Goal: Information Seeking & Learning: Check status

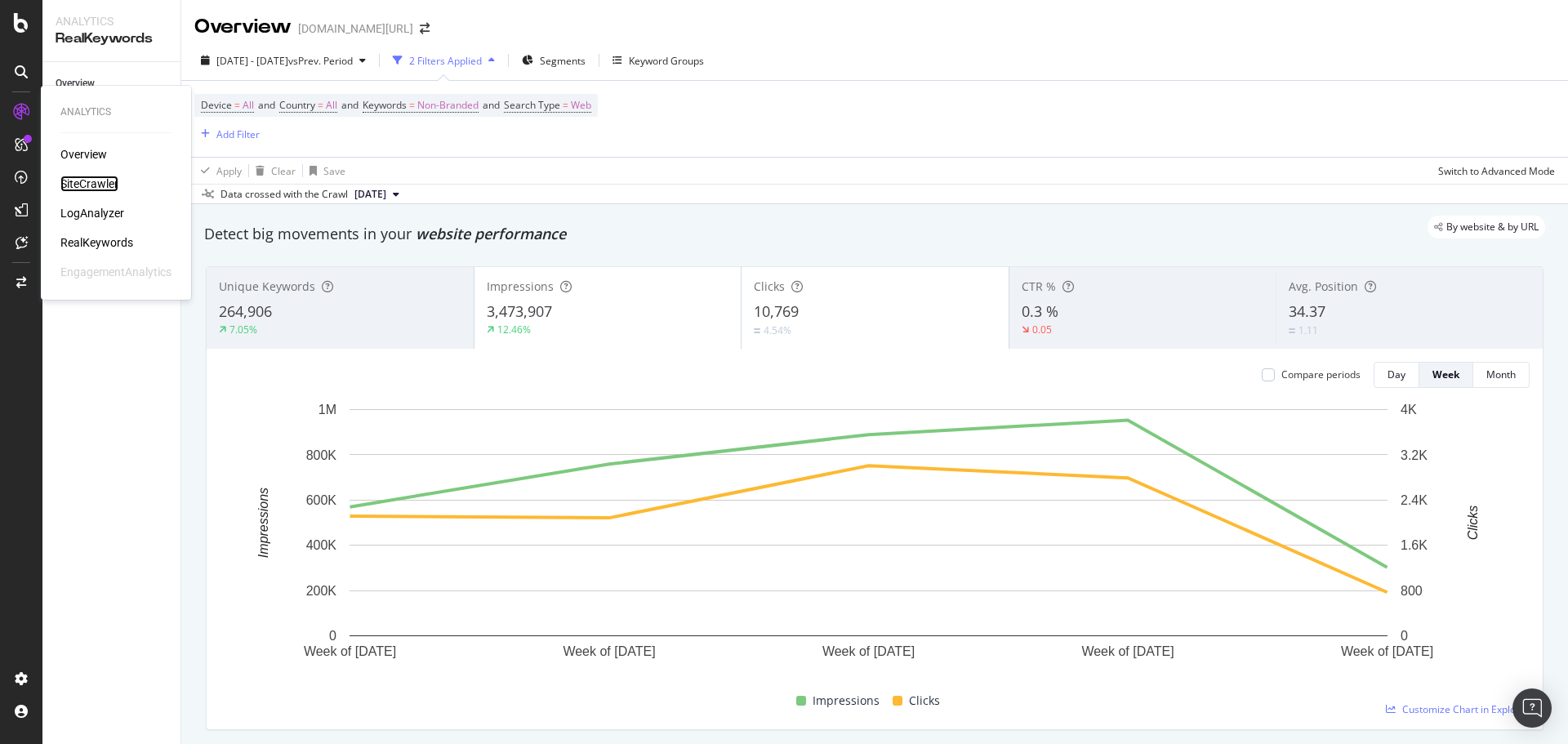
click at [76, 176] on div "SiteCrawler" at bounding box center [89, 184] width 58 height 17
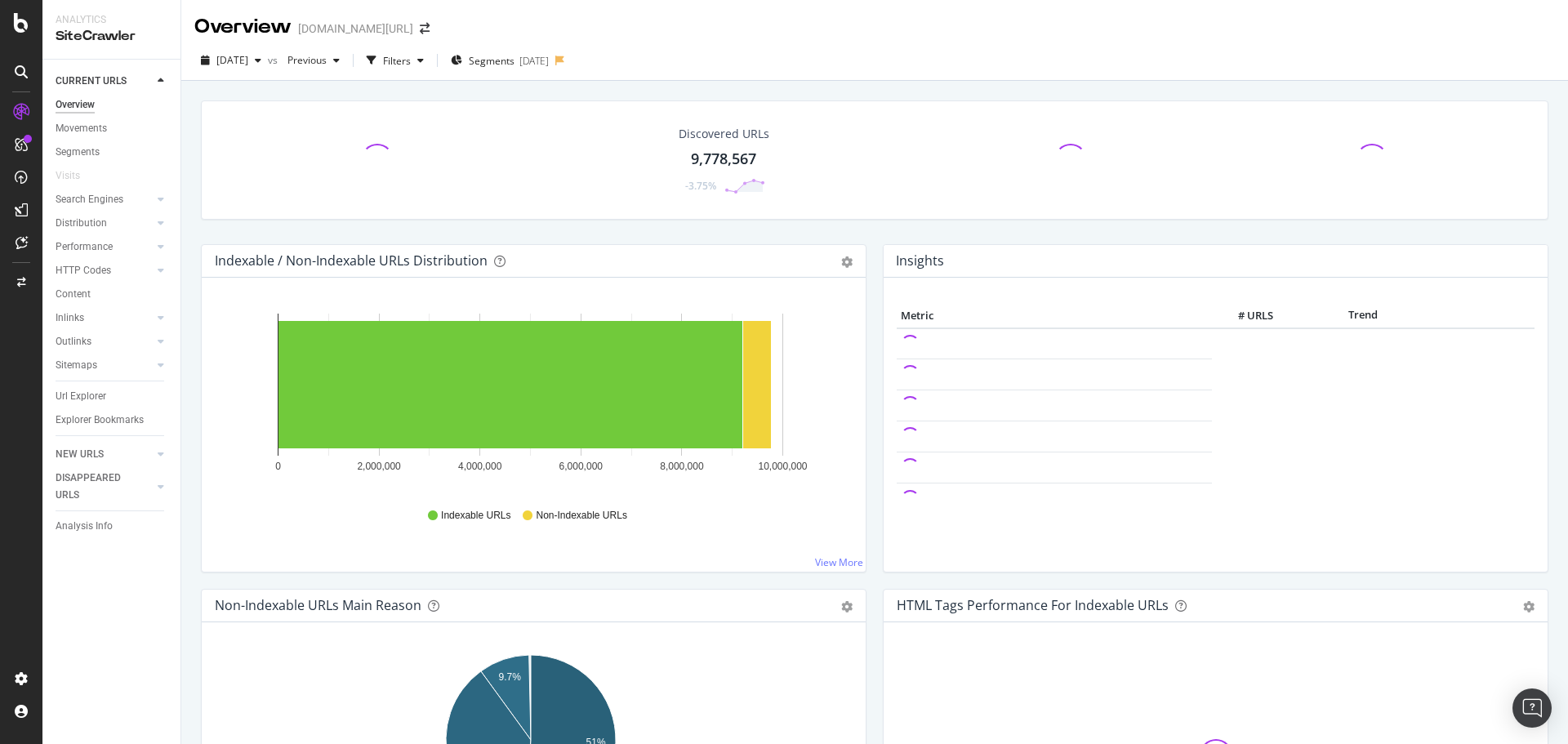
click at [268, 69] on div "[DATE]" at bounding box center [231, 60] width 74 height 24
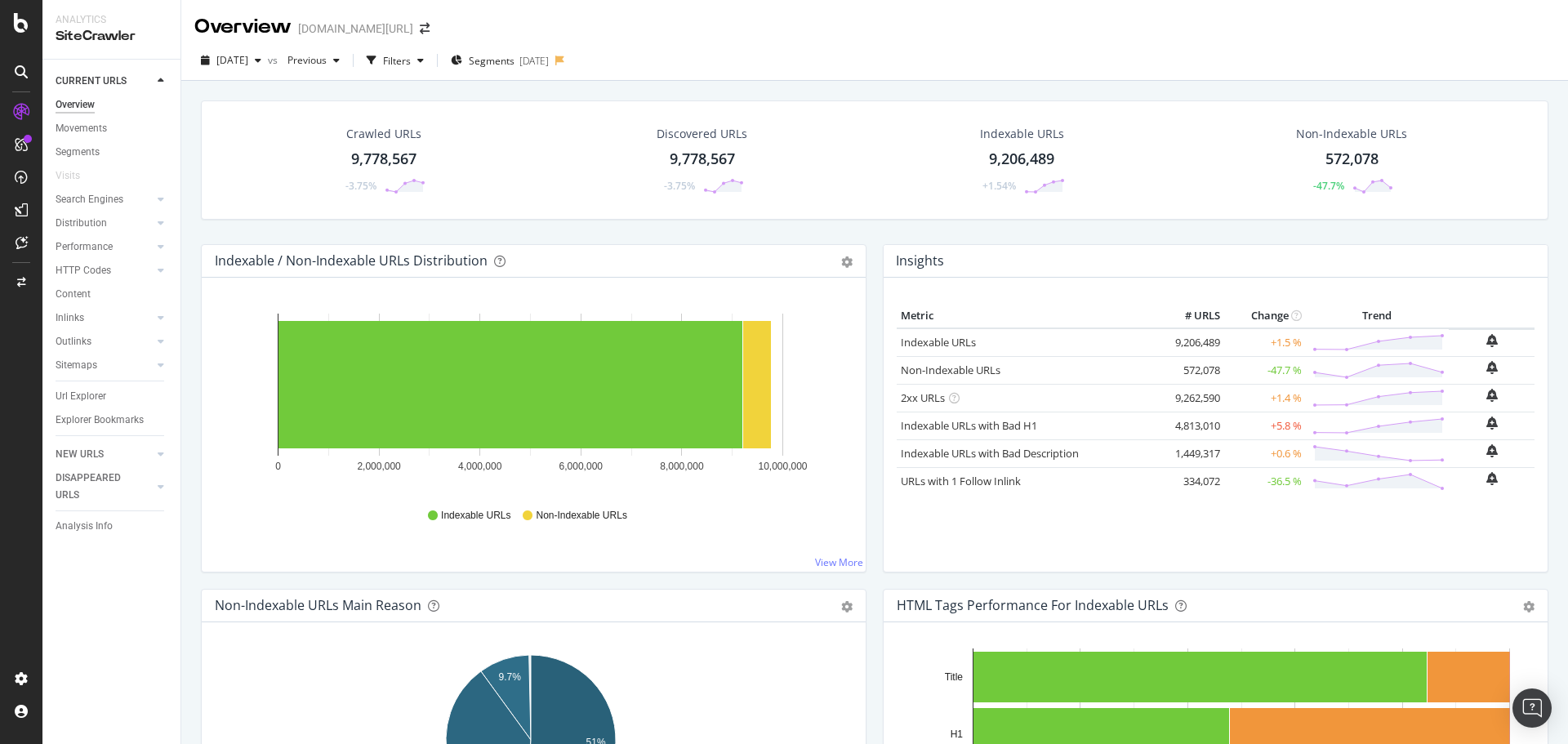
click at [804, 44] on div "2025 Aug. 17th vs Previous Filters Segments 2025-08-07" at bounding box center [875, 60] width 1387 height 40
click at [87, 601] on div "Project settings" at bounding box center [85, 605] width 69 height 13
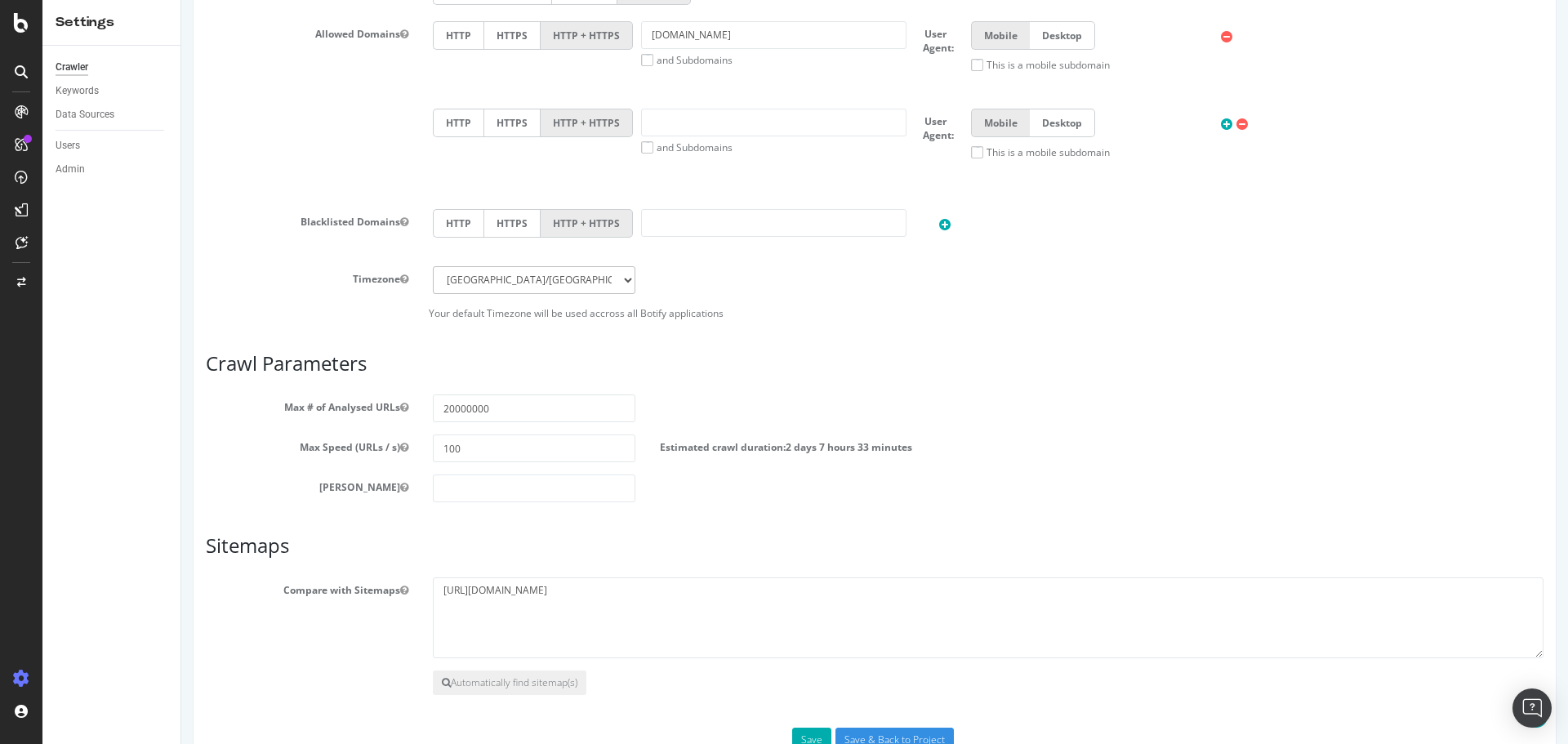
scroll to position [753, 0]
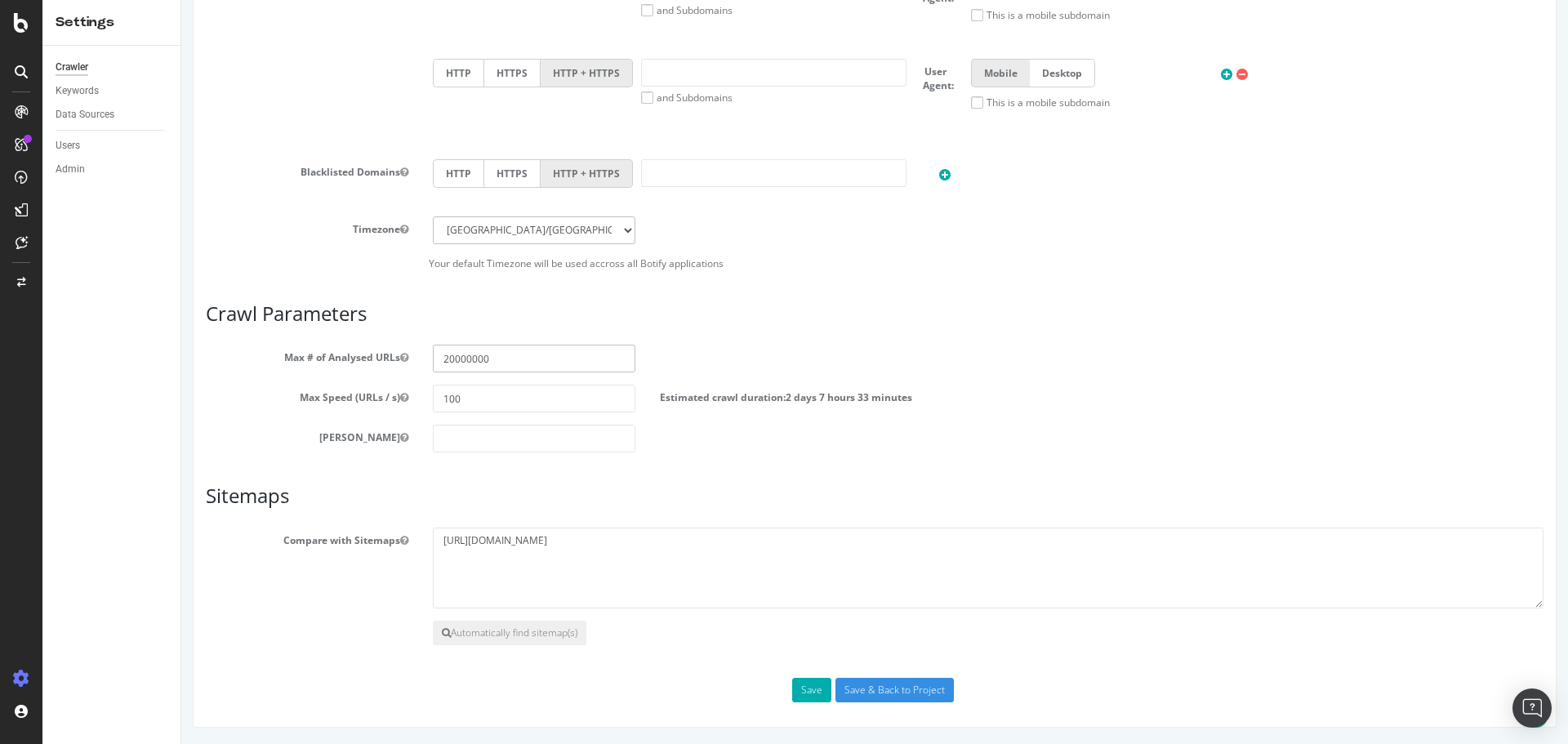
click at [580, 370] on input "20000000" at bounding box center [534, 359] width 202 height 28
click at [882, 319] on h3 "Crawl Parameters" at bounding box center [875, 314] width 1338 height 21
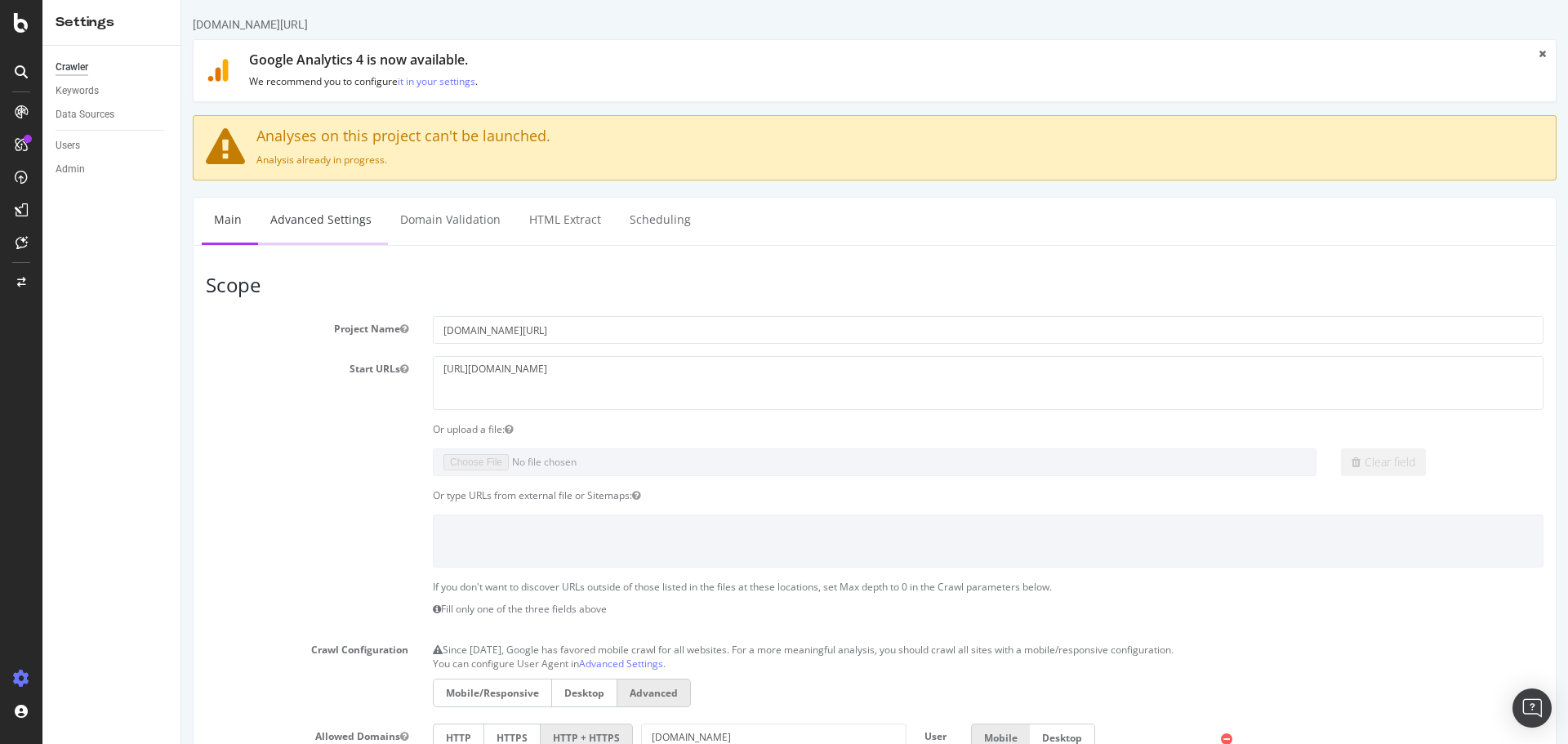
click at [314, 230] on link "Advanced Settings" at bounding box center [321, 220] width 125 height 45
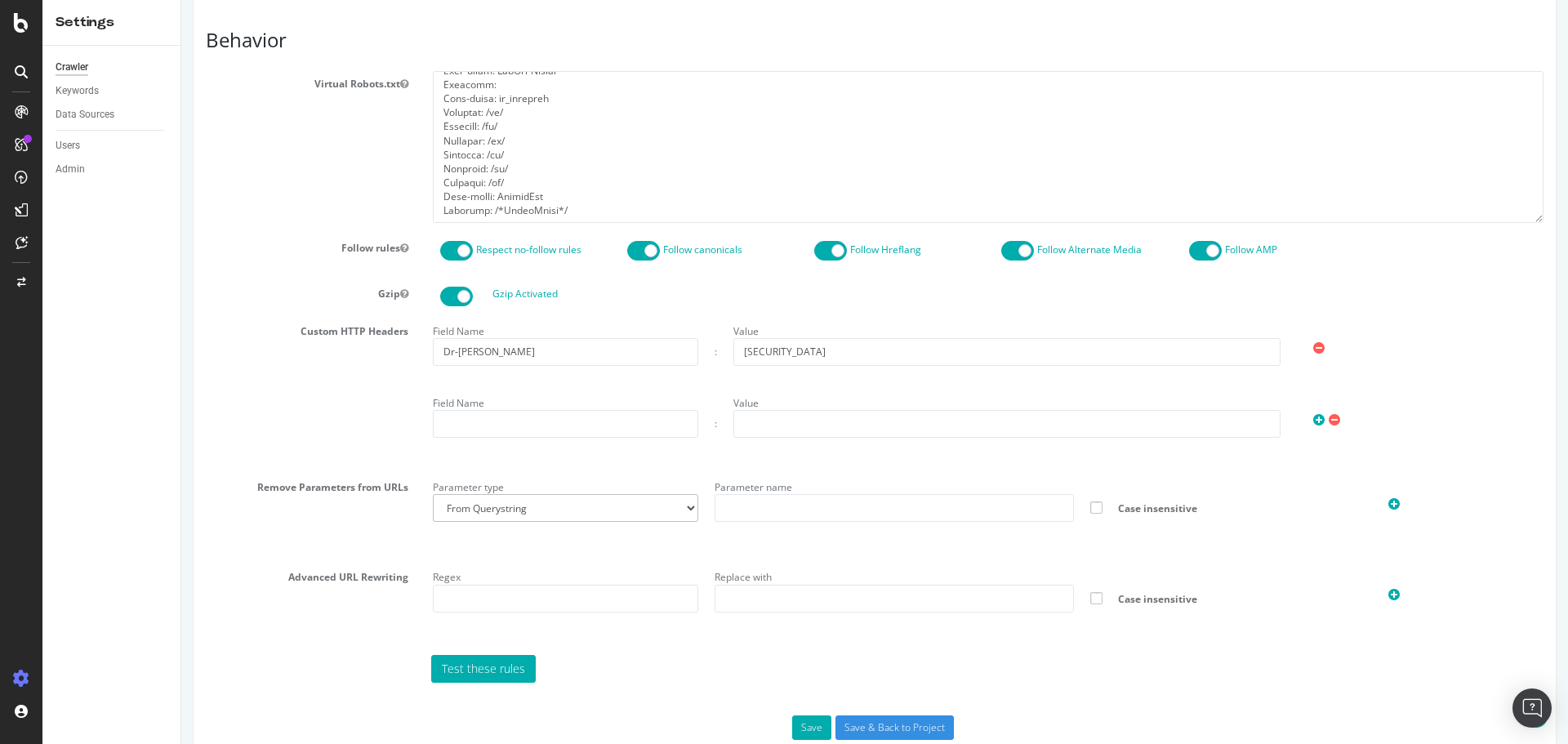
scroll to position [838, 0]
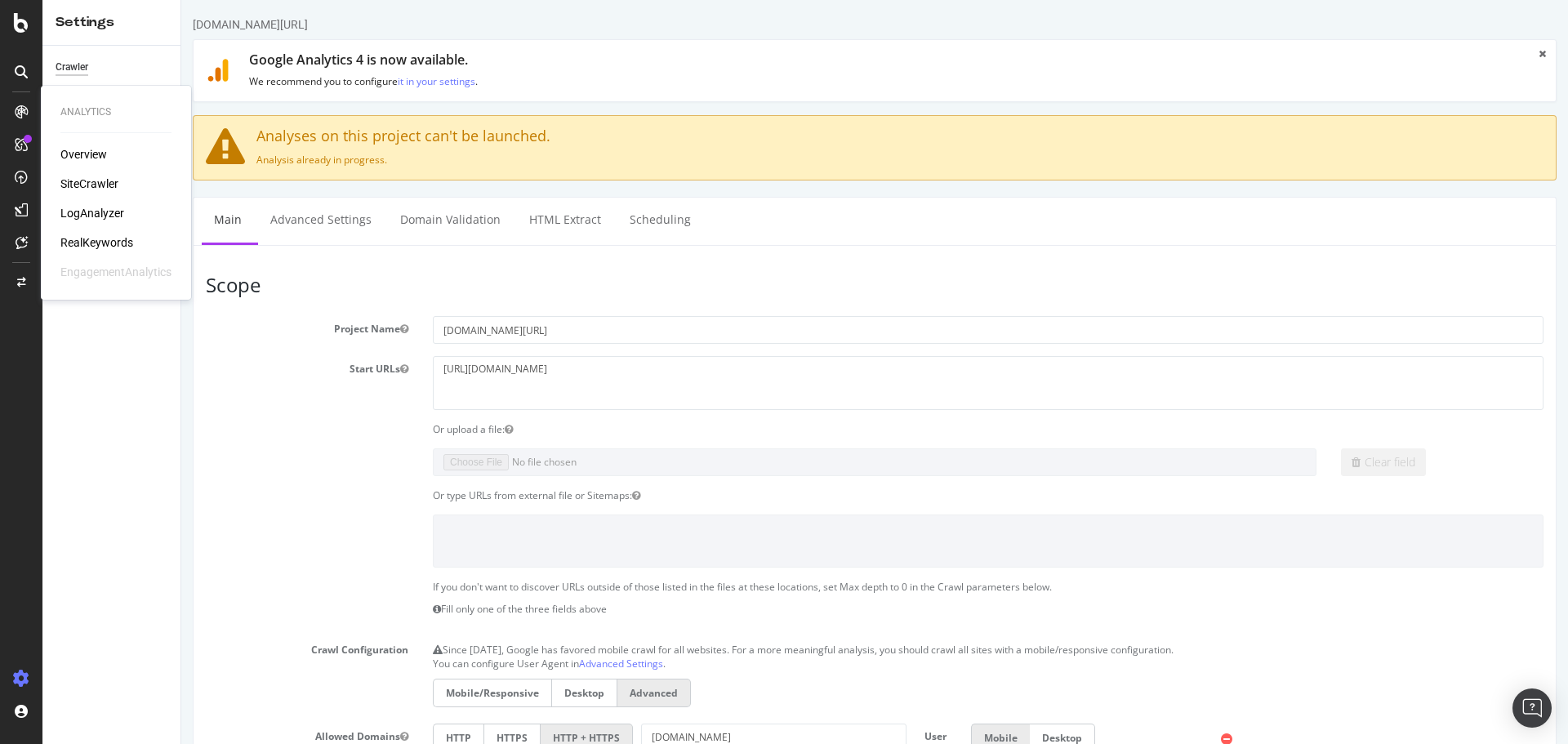
click at [94, 186] on div "SiteCrawler" at bounding box center [89, 184] width 58 height 17
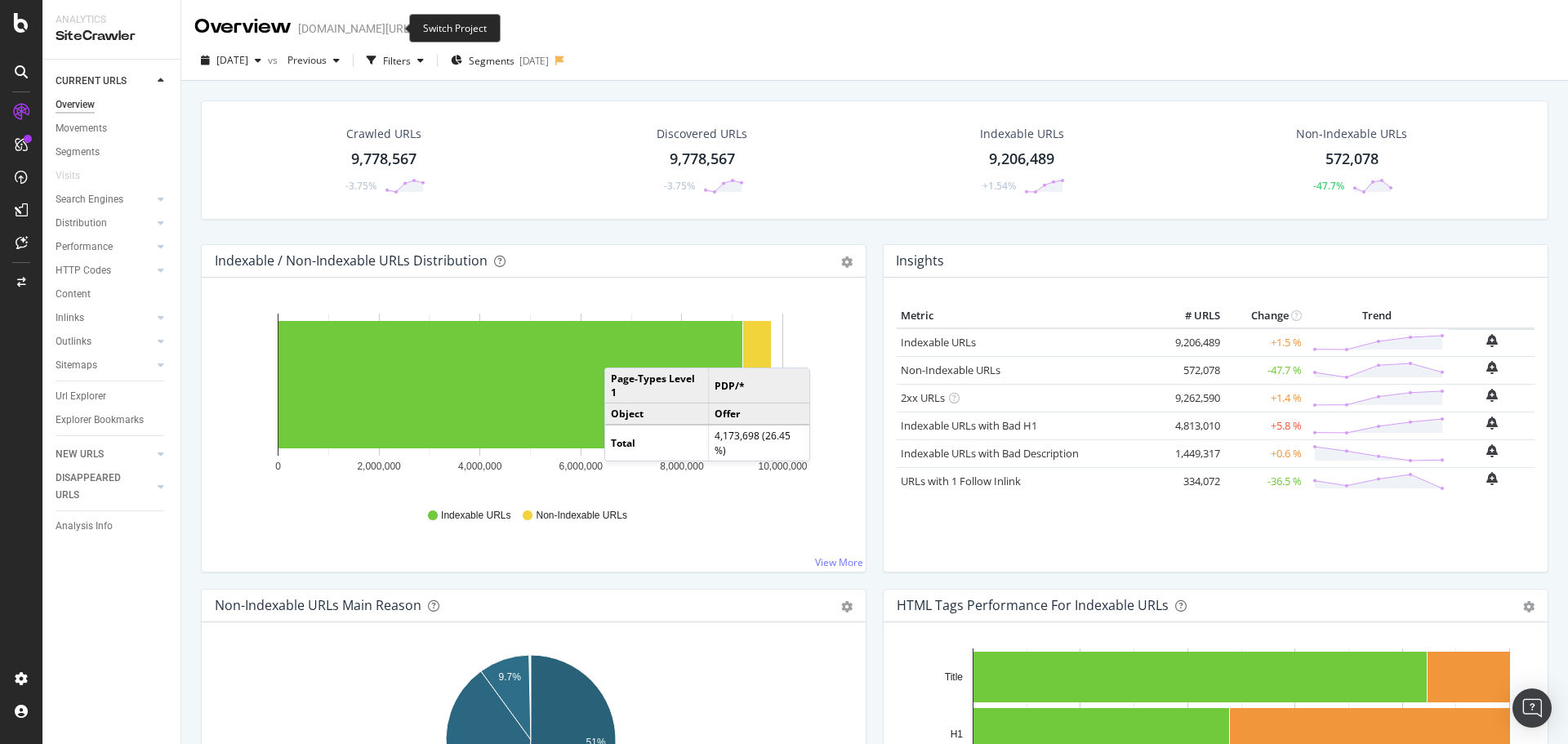
click at [420, 29] on icon "arrow-right-arrow-left" at bounding box center [425, 29] width 10 height 12
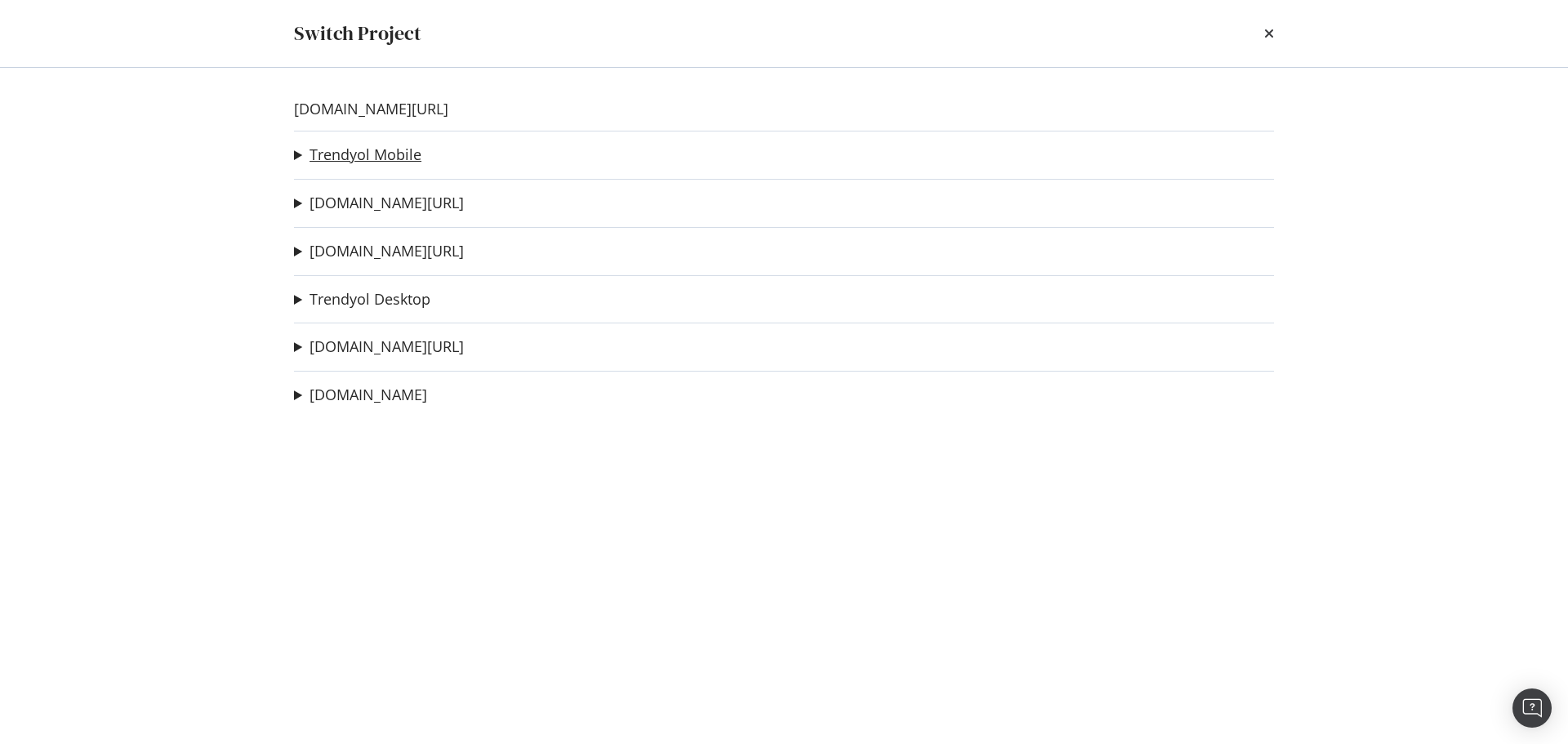
click at [396, 160] on link "Trendyol Mobile" at bounding box center [365, 155] width 112 height 18
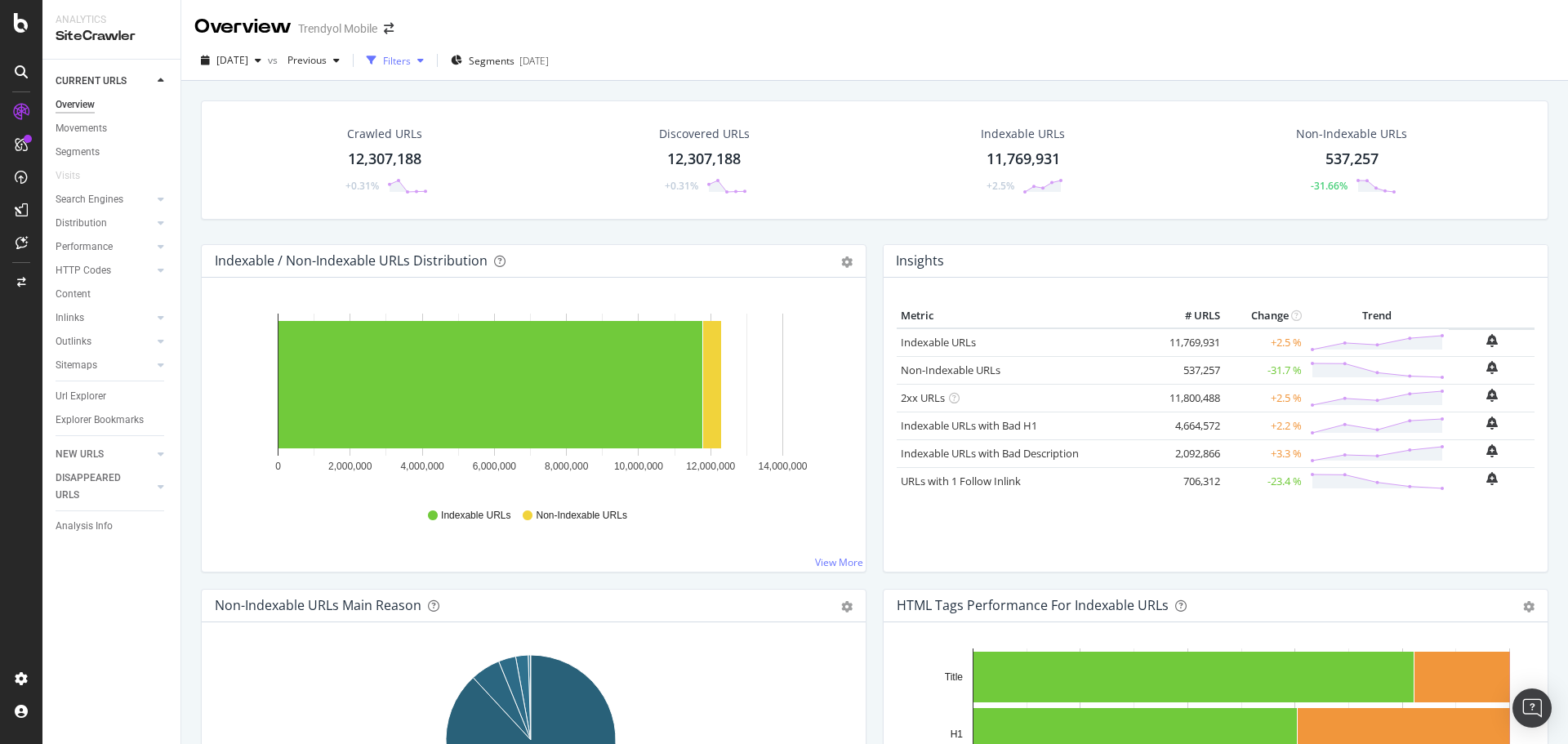
click at [411, 64] on div "Filters" at bounding box center [397, 60] width 28 height 14
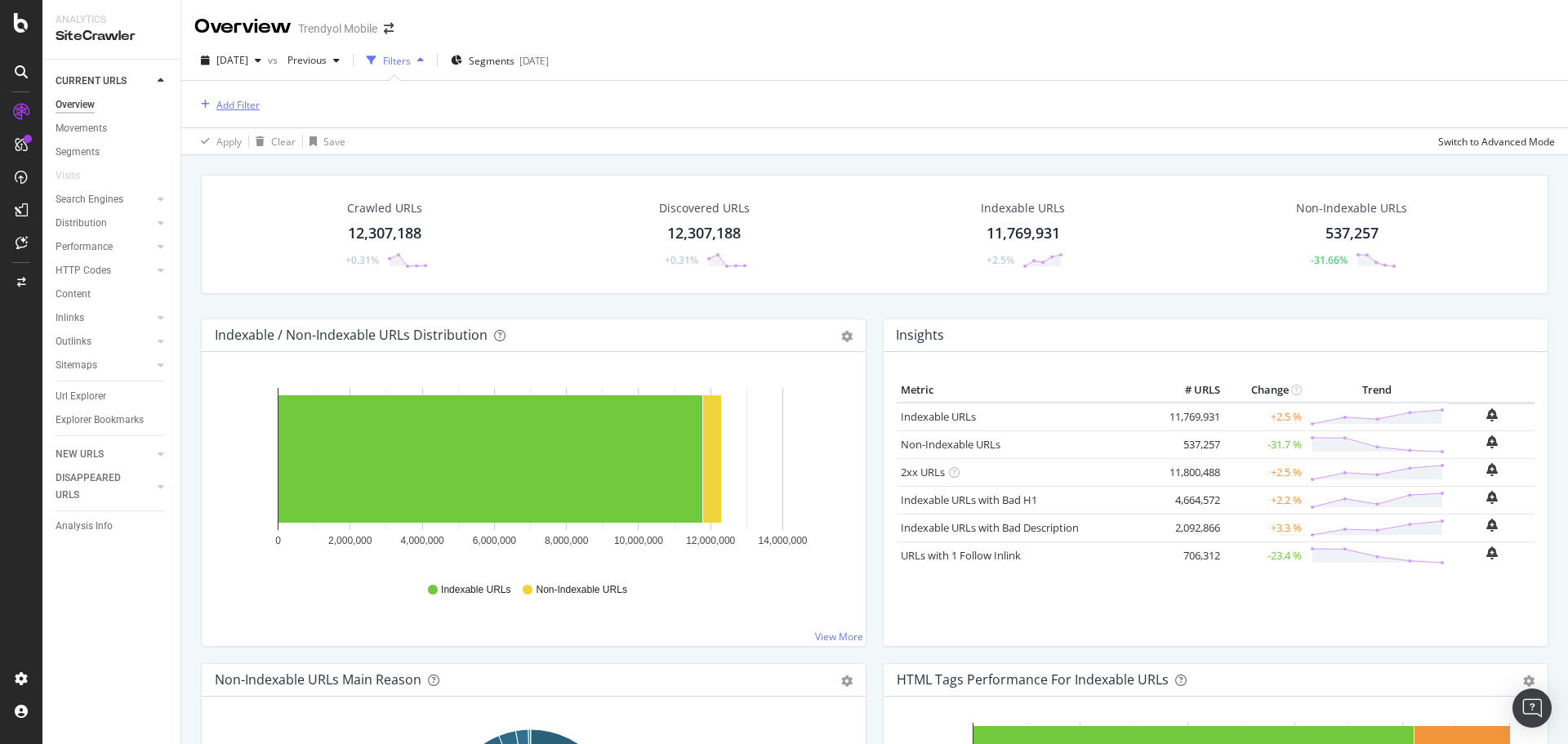
click at [246, 111] on div "Add Filter" at bounding box center [238, 105] width 44 height 14
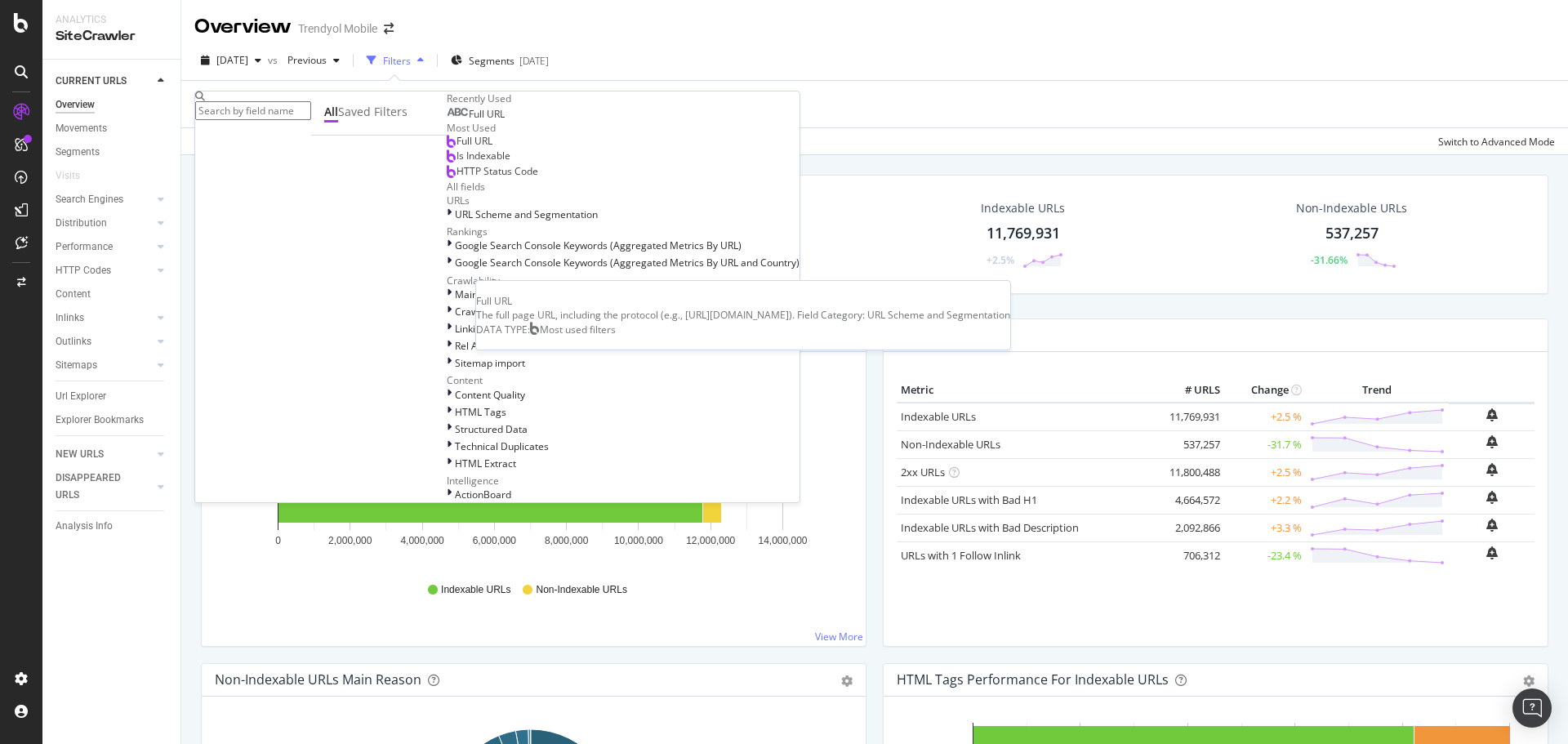
click at [457, 148] on span "Full URL" at bounding box center [474, 141] width 36 height 14
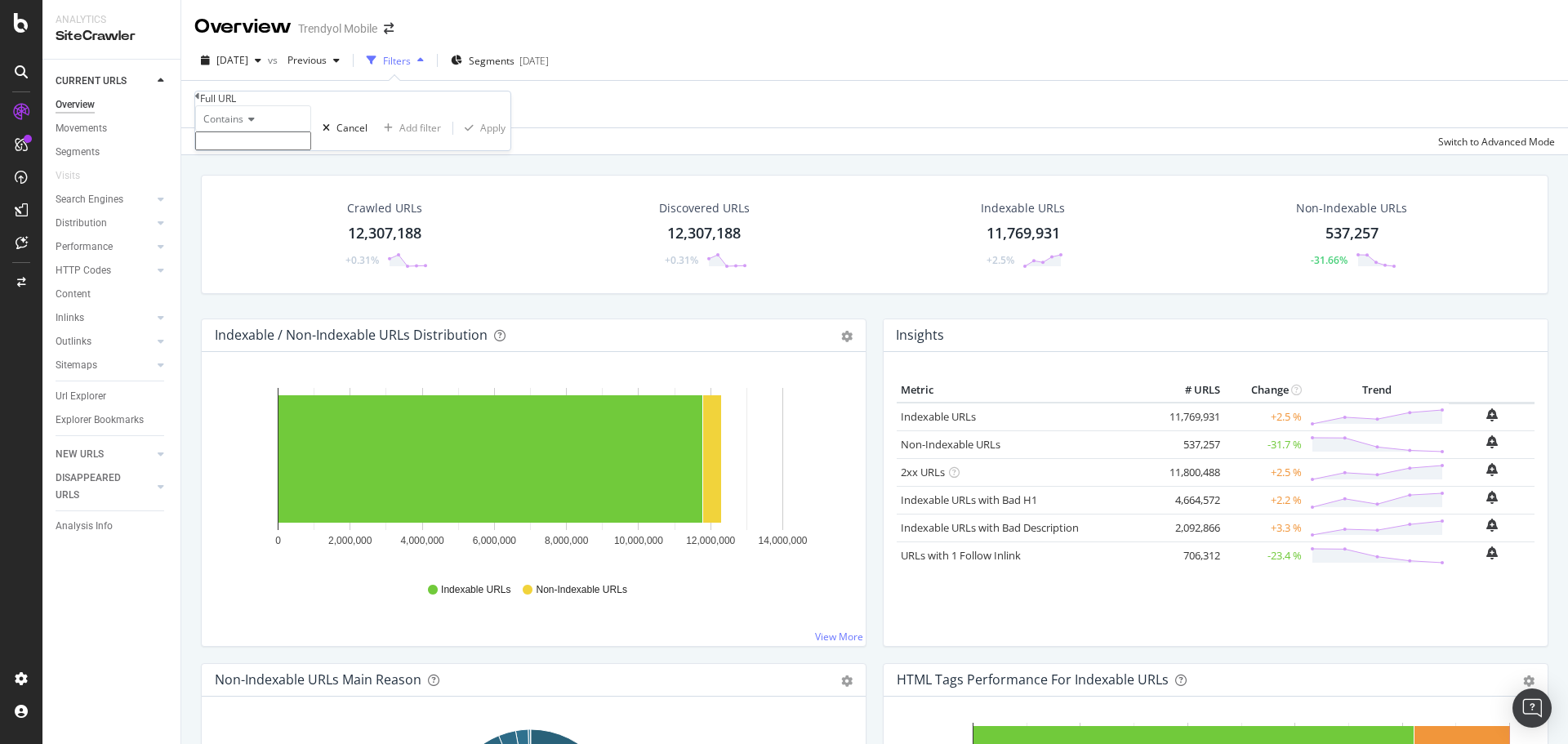
click at [293, 151] on input "text" at bounding box center [253, 140] width 116 height 18
click at [311, 151] on div "Contains" at bounding box center [253, 127] width 116 height 45
click at [311, 151] on input "text" at bounding box center [253, 140] width 116 height 18
paste input "https://www.trendyol.com/iphone-16-cep-telefonu-x-c103498-a292-v10577547"
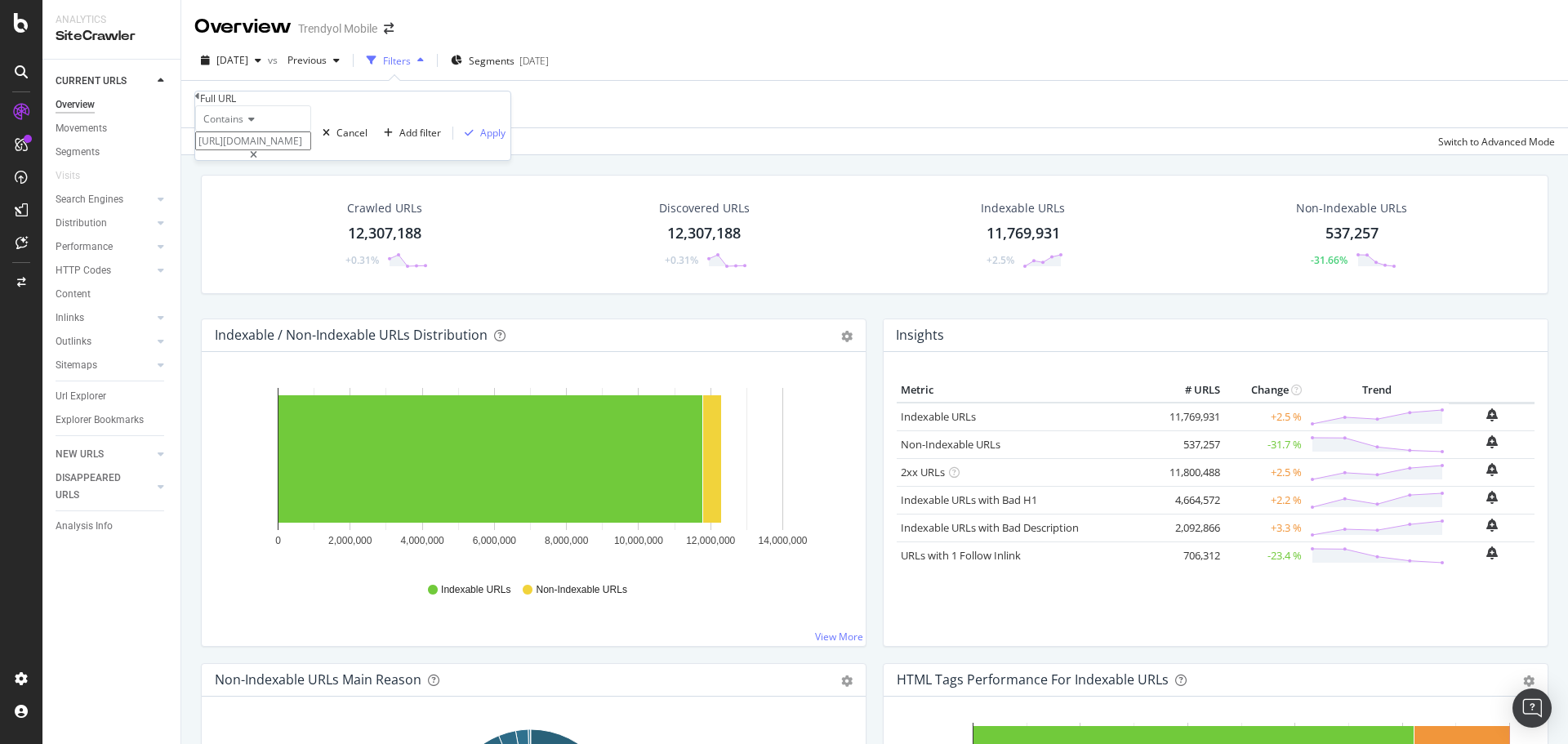
type input "https://www.trendyol.com/iphone-16-cep-telefonu-x-c103498-a292-v10577547"
click at [228, 131] on div "Contains" at bounding box center [253, 118] width 116 height 26
click at [320, 105] on div "Full URL" at bounding box center [353, 98] width 315 height 14
click at [248, 131] on div "Contains" at bounding box center [253, 118] width 116 height 26
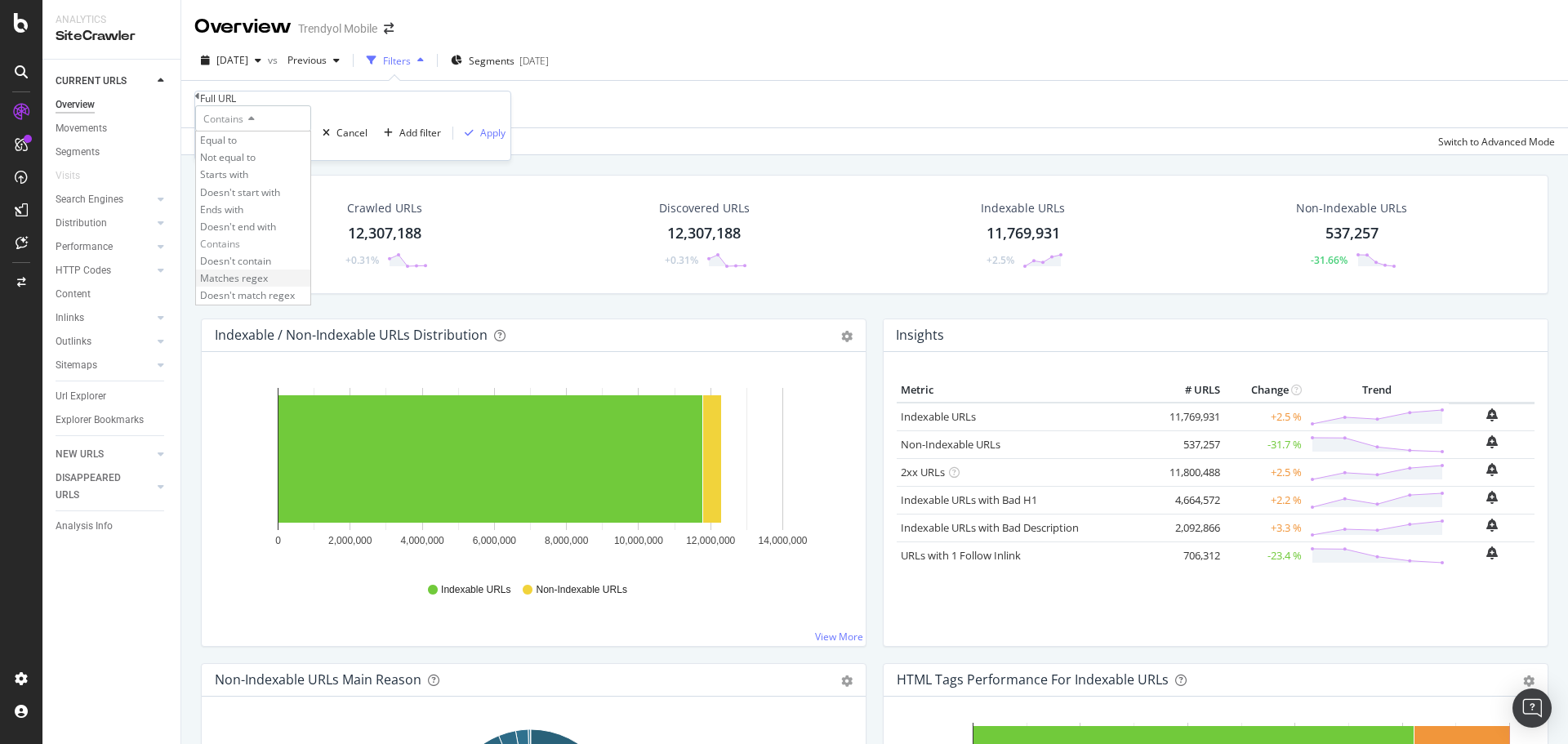
click at [268, 285] on span "Matches regex" at bounding box center [234, 278] width 68 height 14
click at [480, 140] on div "Apply" at bounding box center [493, 132] width 25 height 14
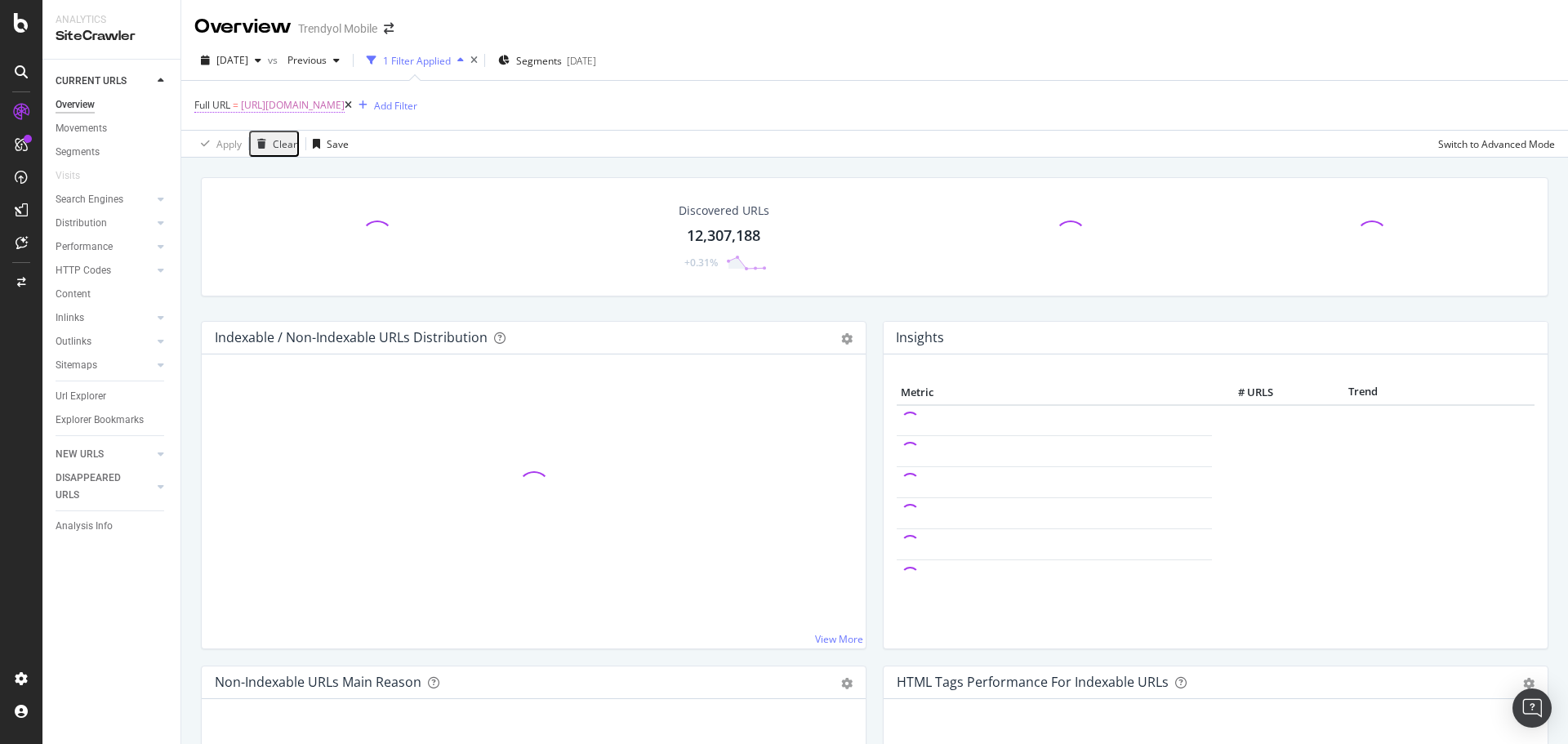
click at [223, 104] on span "Full URL" at bounding box center [212, 105] width 36 height 14
click at [259, 124] on span "Matches regex" at bounding box center [237, 117] width 68 height 14
click at [261, 147] on div "Equal to" at bounding box center [254, 139] width 115 height 18
click at [480, 138] on div "Apply" at bounding box center [493, 131] width 25 height 14
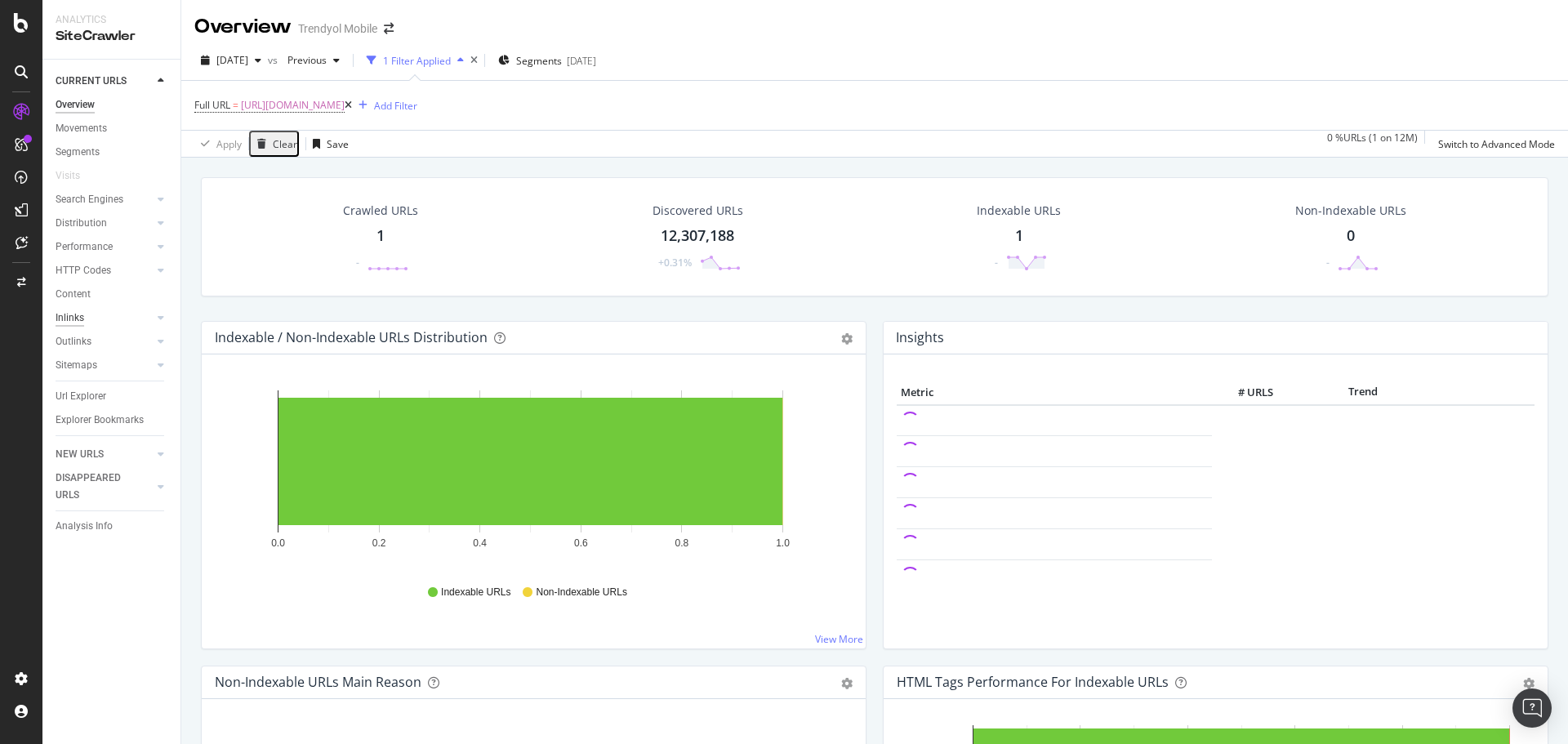
click at [74, 322] on div "Inlinks" at bounding box center [69, 318] width 28 height 18
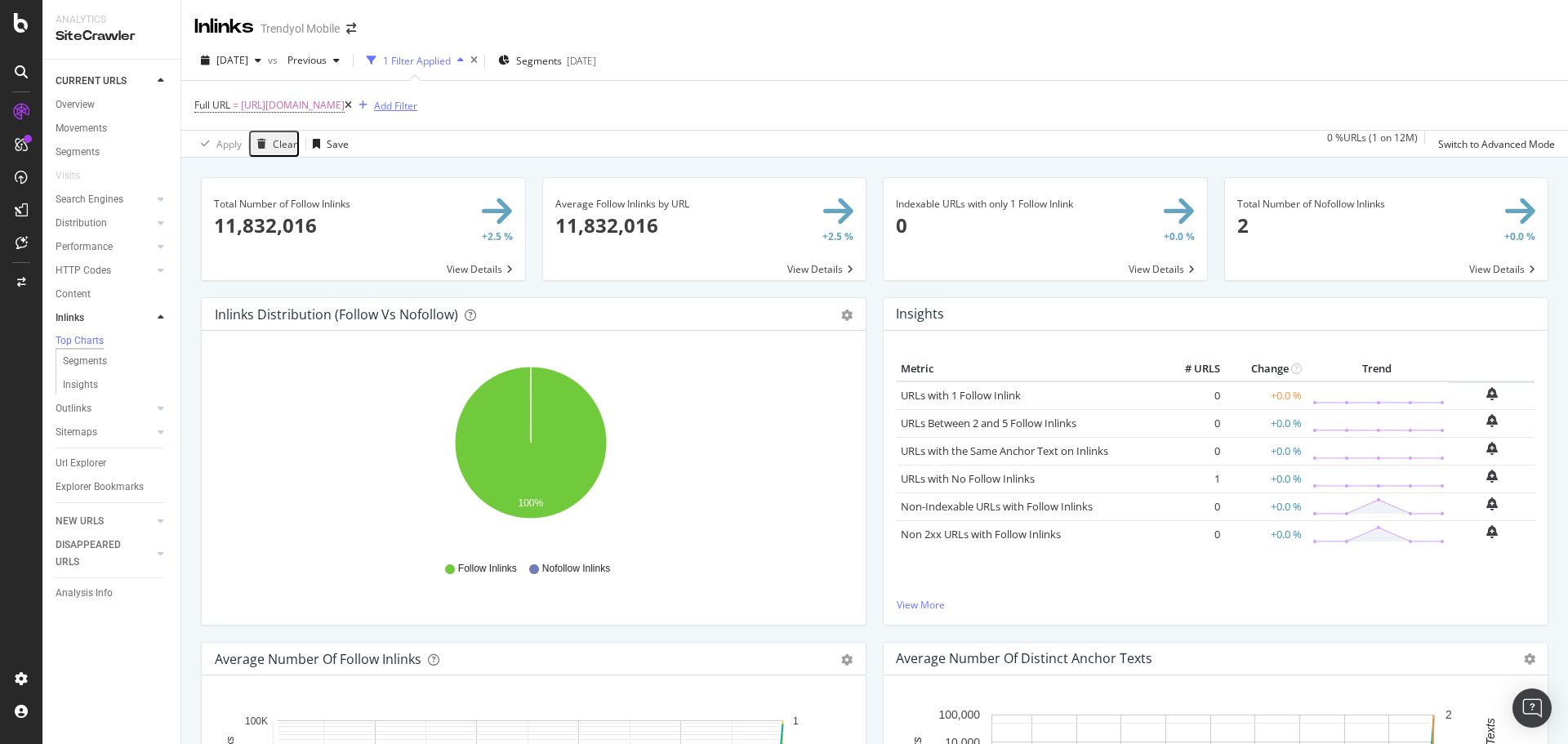
click at [374, 104] on div "button" at bounding box center [363, 105] width 22 height 10
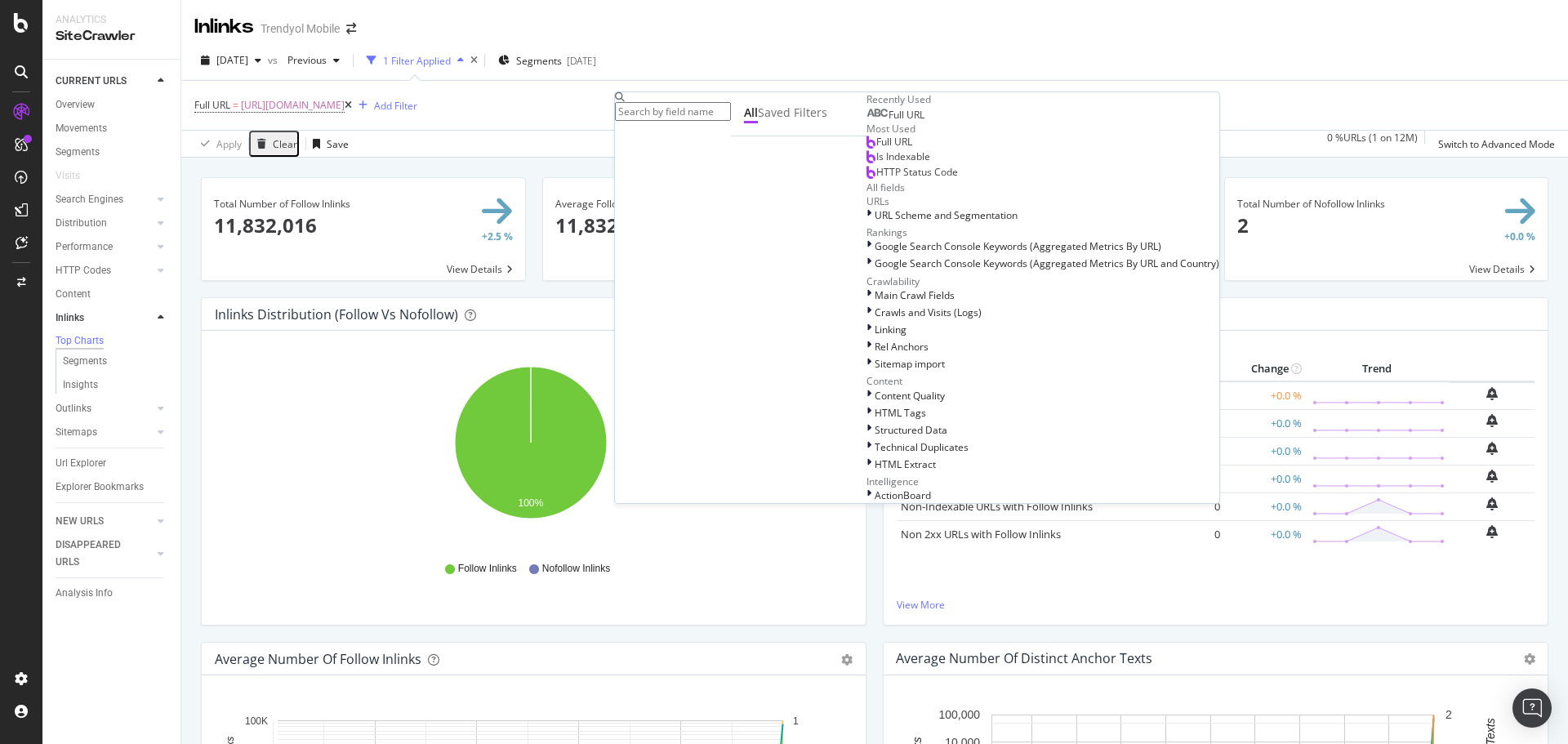
click at [1018, 119] on div "Full URL = https://www.trendyol.com/iphone-16-cep-telefonu-x-c103498-a292-v1057…" at bounding box center [875, 105] width 1361 height 49
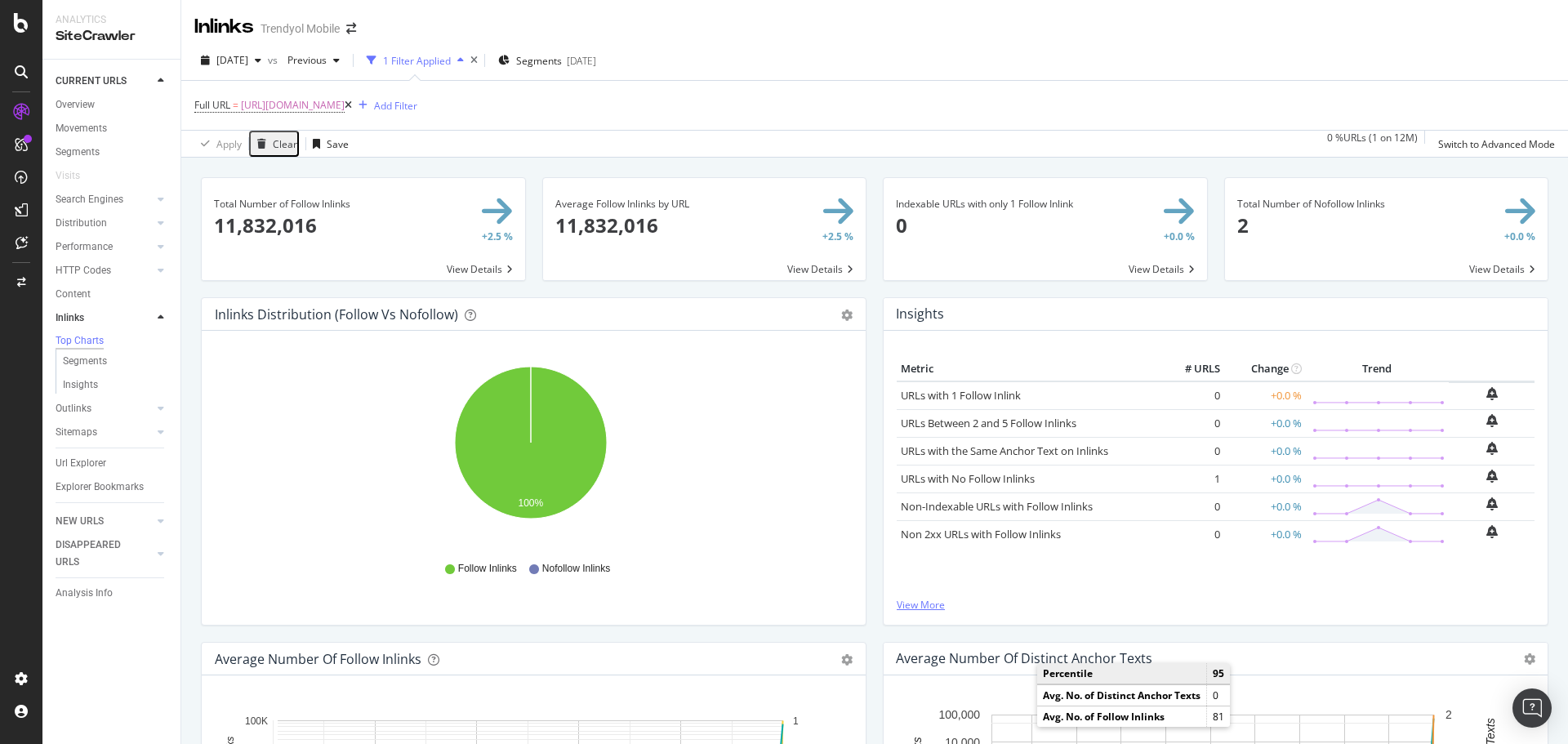
click at [929, 608] on link "View More" at bounding box center [1216, 605] width 638 height 14
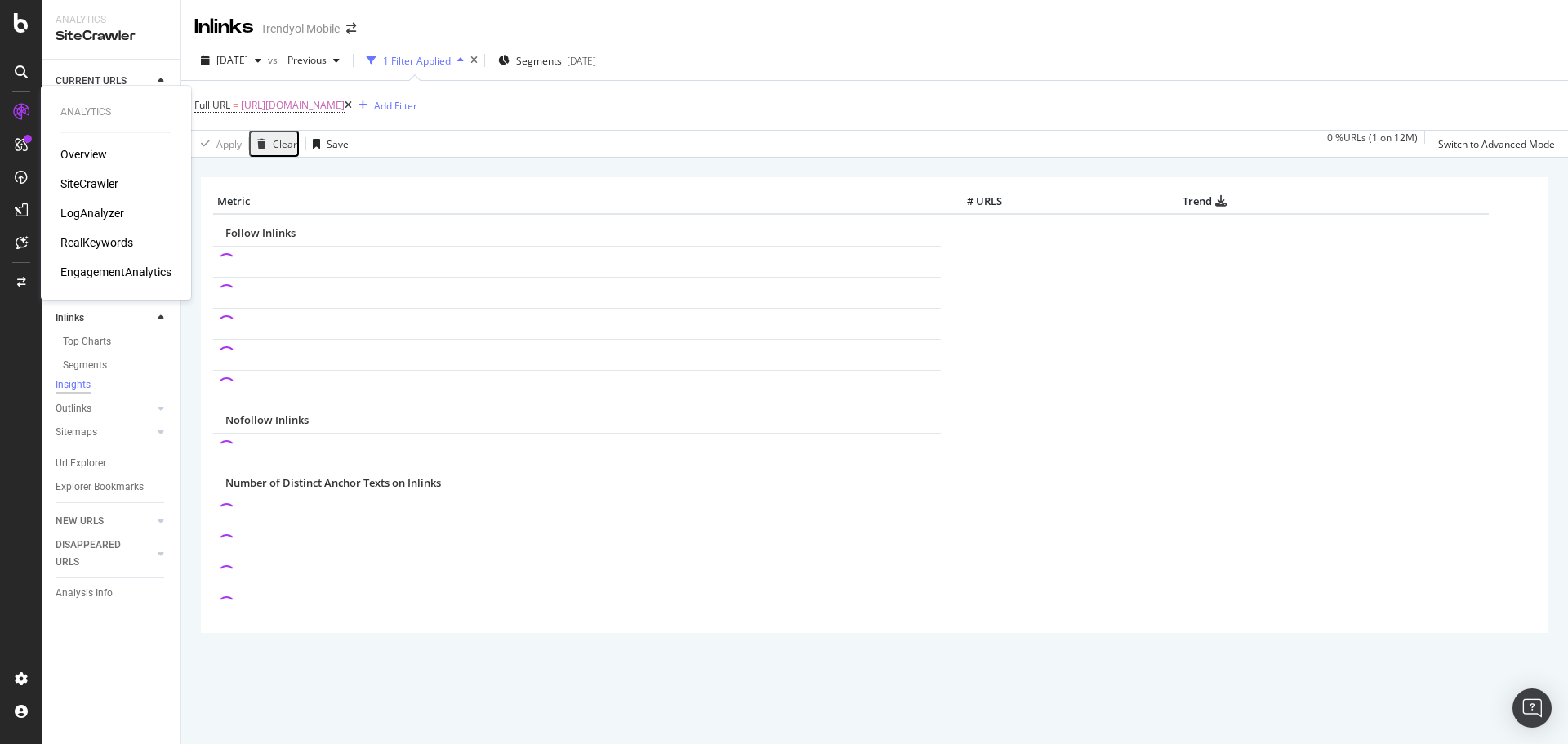
click at [85, 236] on div "RealKeywords" at bounding box center [96, 242] width 73 height 17
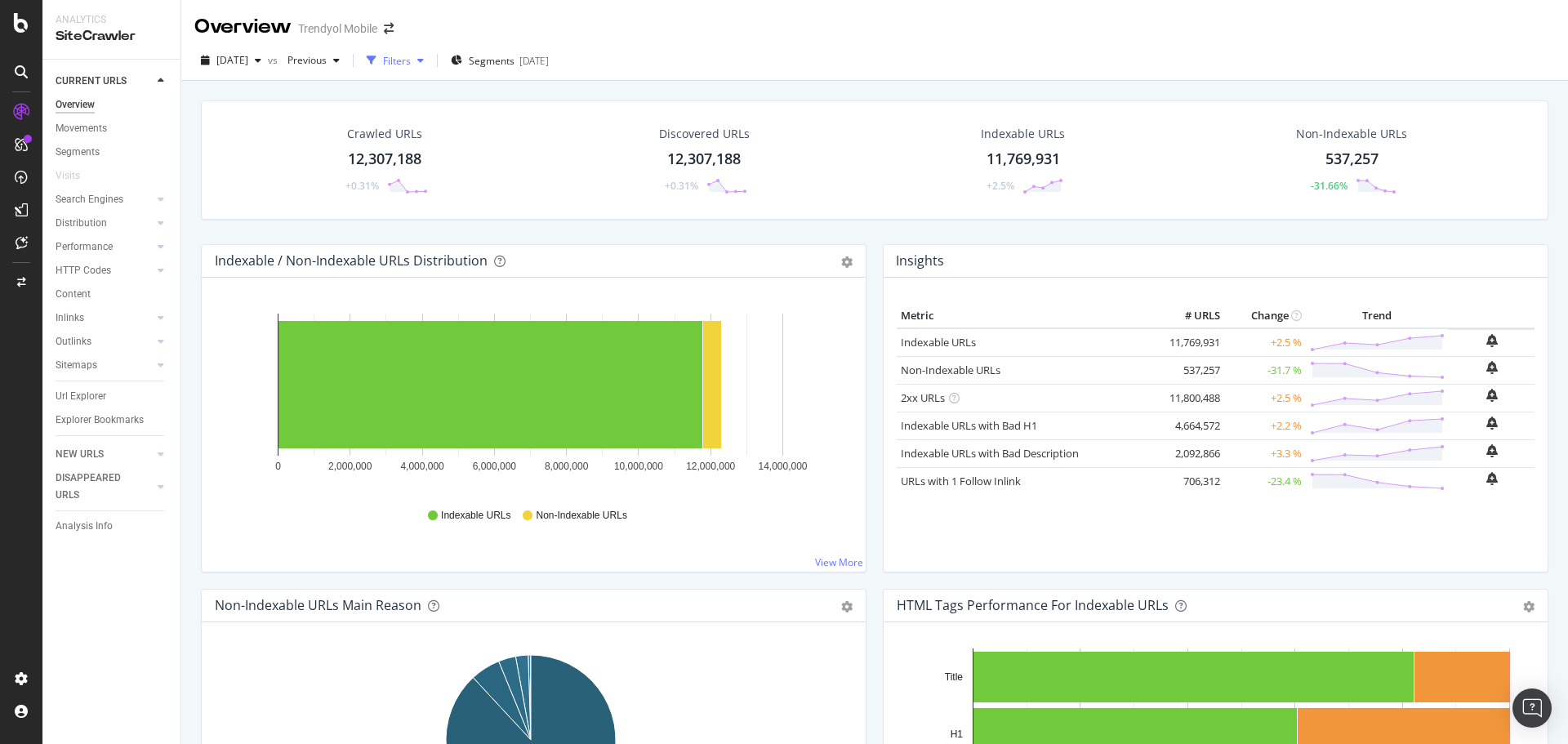
click at [431, 65] on div "Filters" at bounding box center [396, 60] width 70 height 24
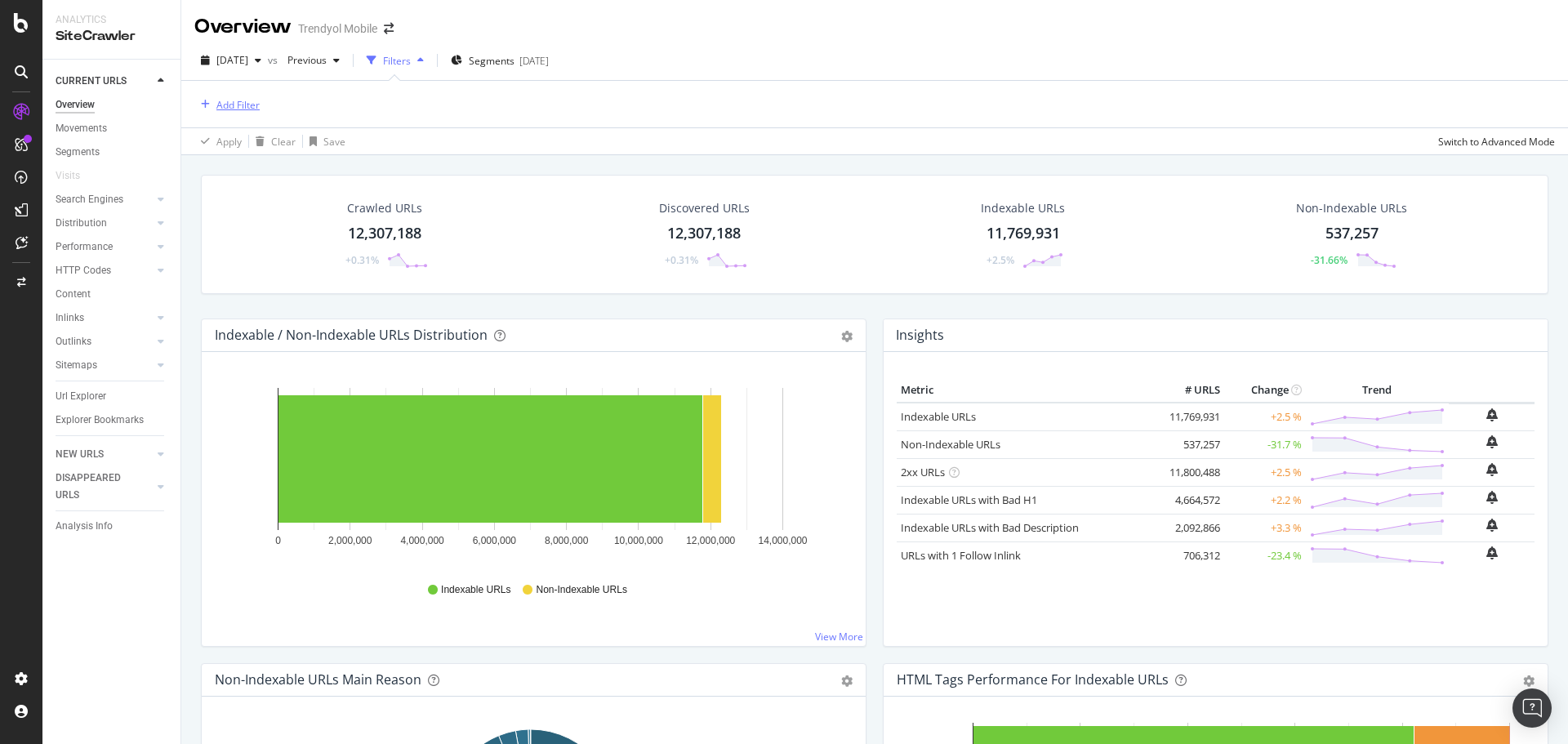
click at [240, 110] on div "Add Filter" at bounding box center [238, 105] width 44 height 14
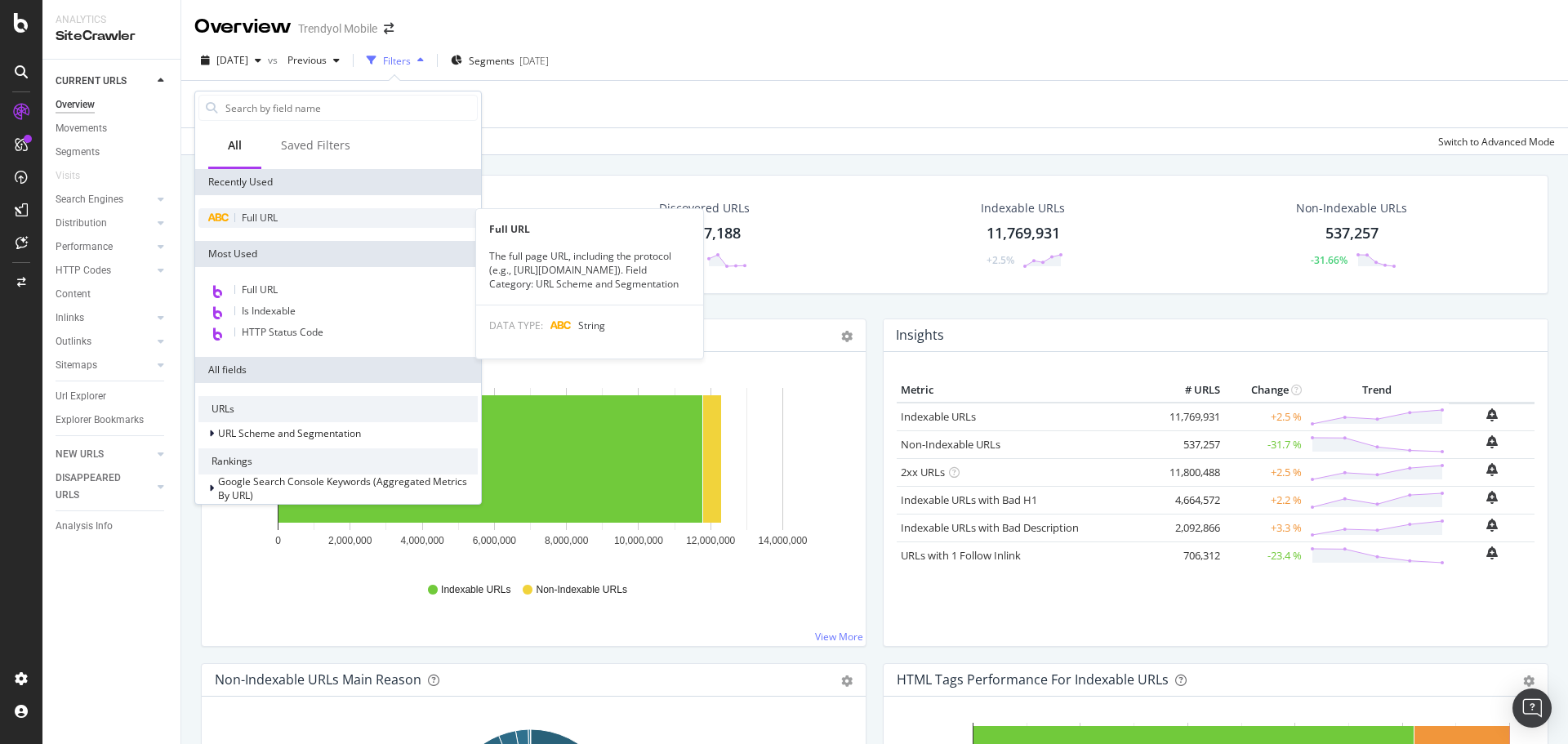
click at [259, 221] on span "Full URL" at bounding box center [260, 218] width 36 height 14
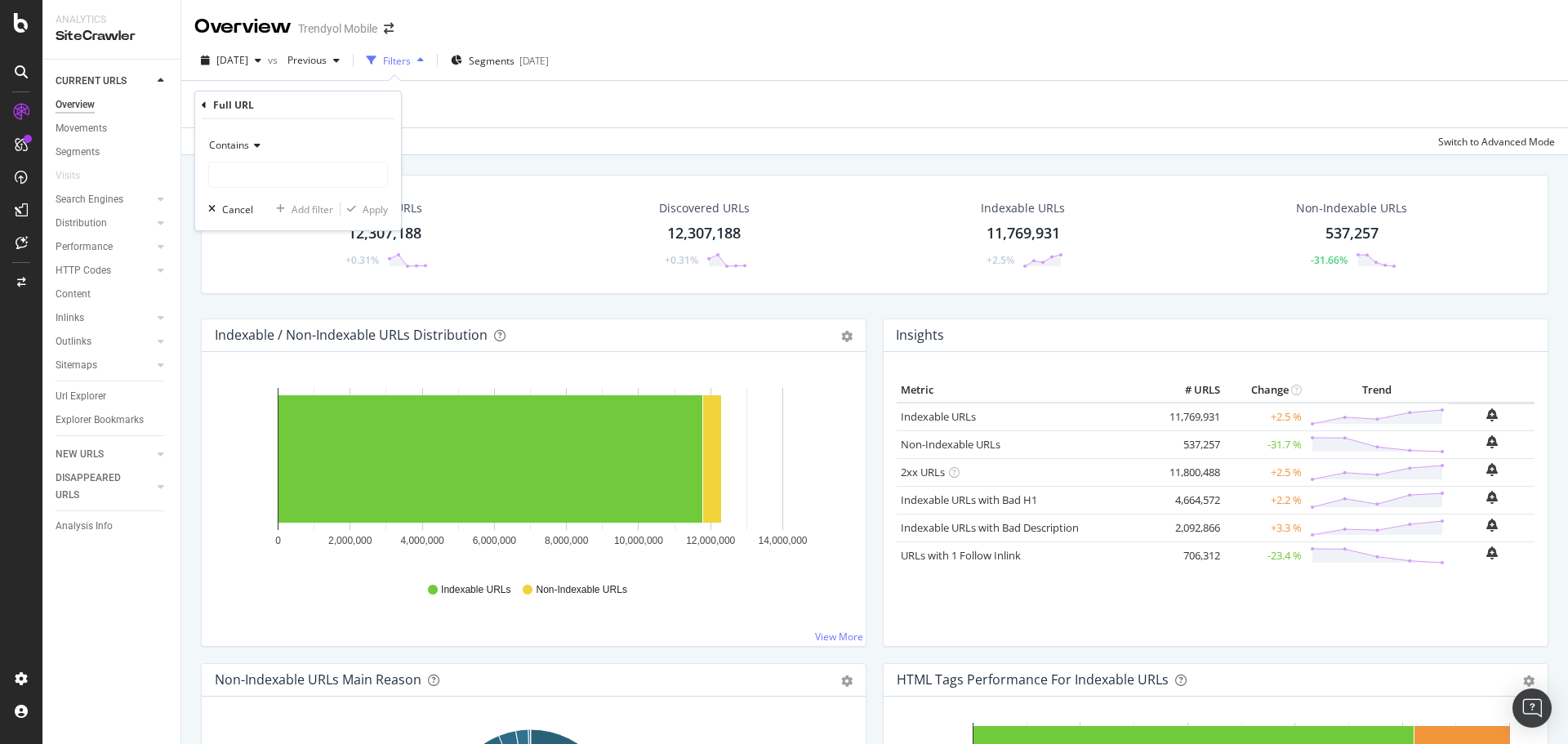
click at [263, 146] on div "Contains" at bounding box center [297, 145] width 180 height 26
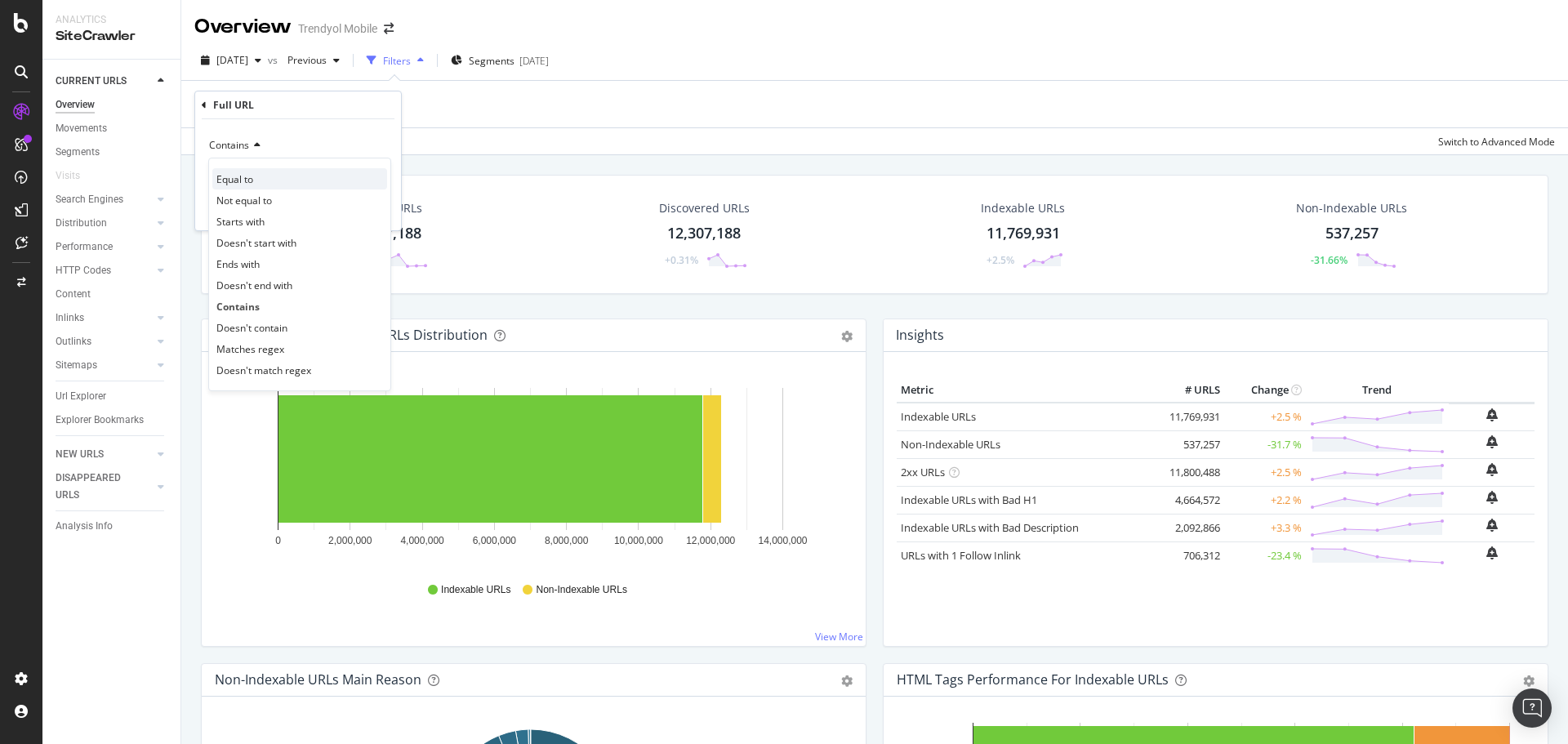
click at [260, 178] on div "Equal to" at bounding box center [299, 179] width 175 height 21
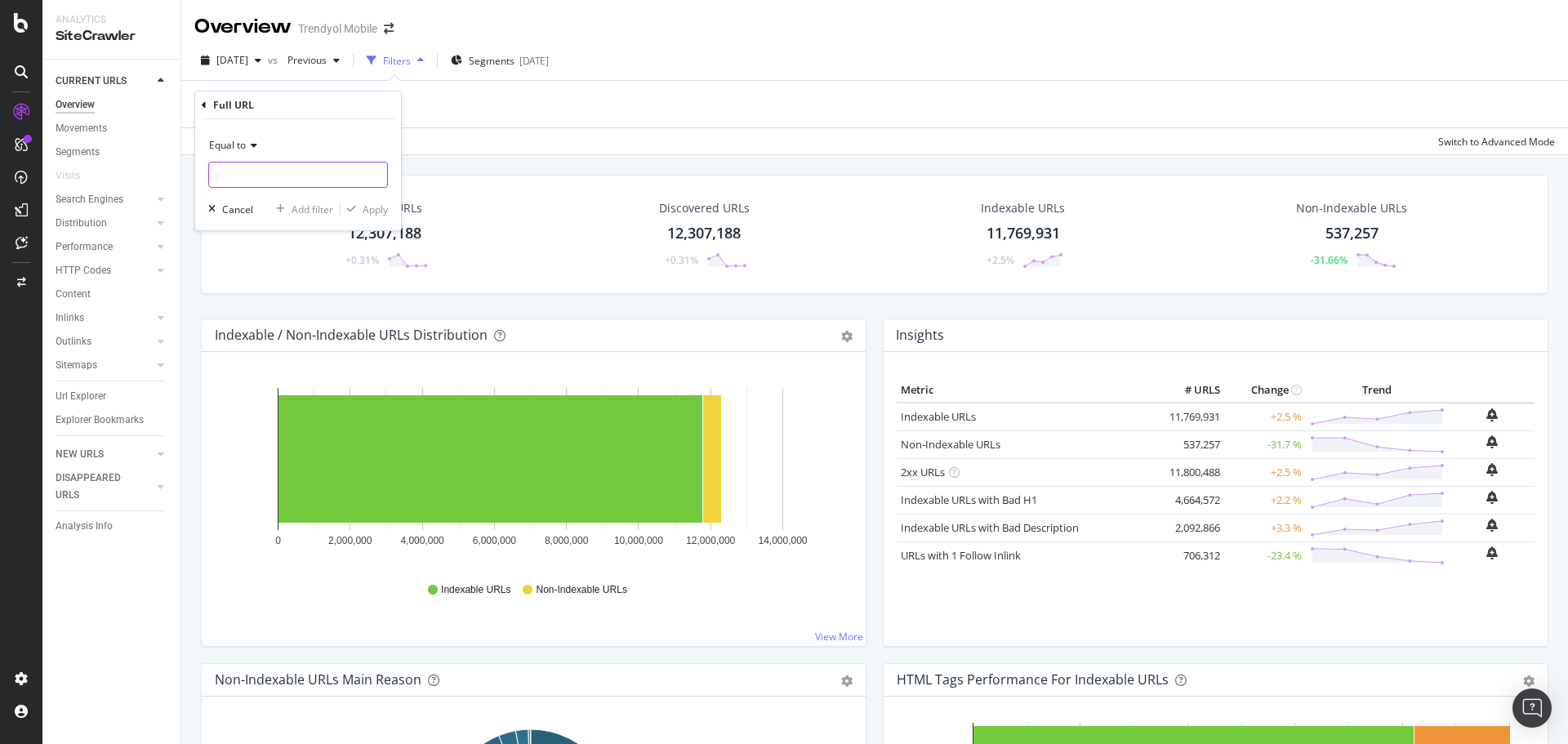
click at [270, 181] on input "text" at bounding box center [297, 174] width 178 height 26
paste input "https://www.trendyol.com/iphone-16-y-s76291"
type input "https://www.trendyol.com/iphone-16-y-s76291"
click at [379, 212] on div "Apply" at bounding box center [375, 209] width 25 height 14
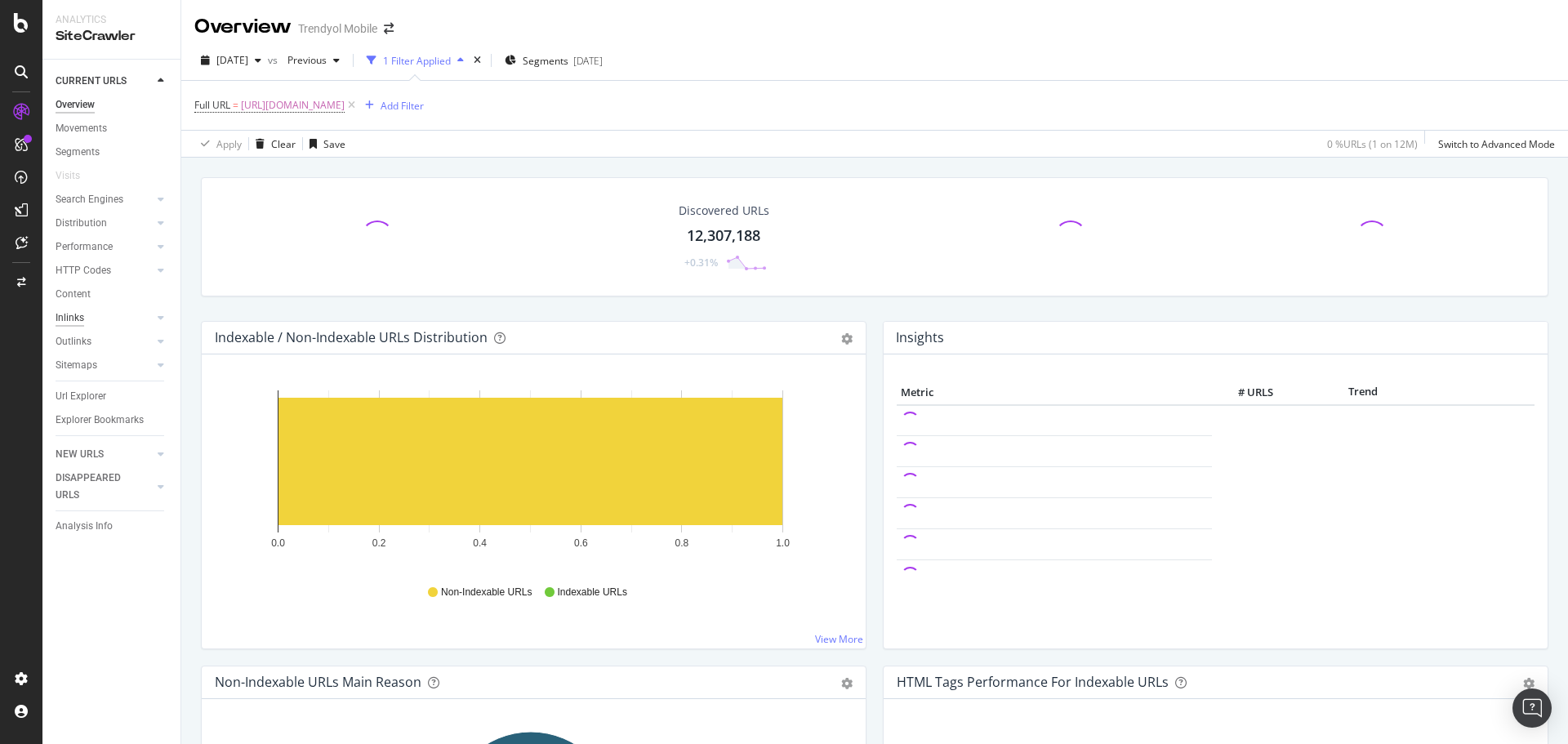
click at [74, 317] on div "Inlinks" at bounding box center [69, 318] width 28 height 18
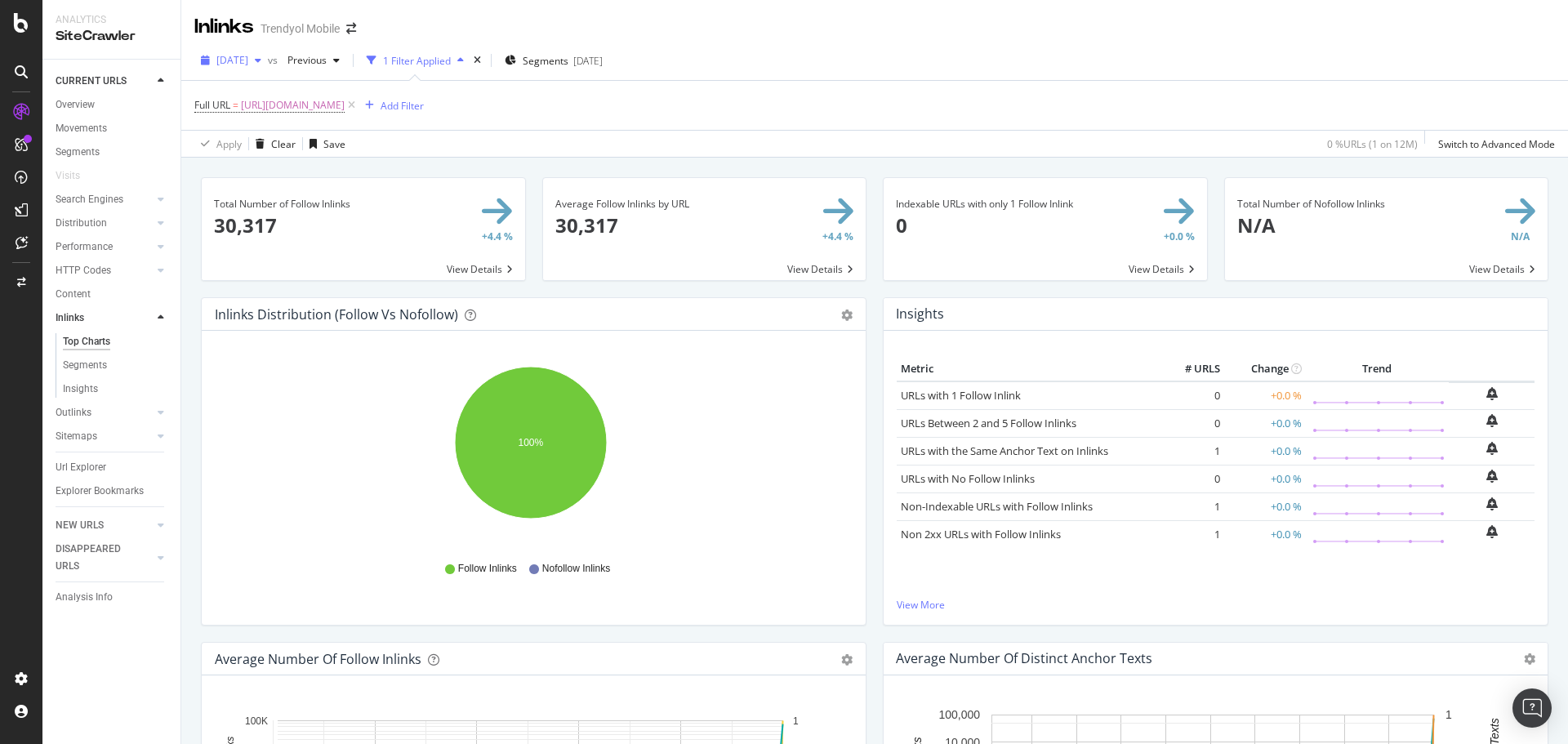
click at [248, 61] on span "[DATE]" at bounding box center [232, 60] width 32 height 14
click at [299, 183] on div "2025 Jun. 8th 11.8M URLs" at bounding box center [291, 182] width 146 height 15
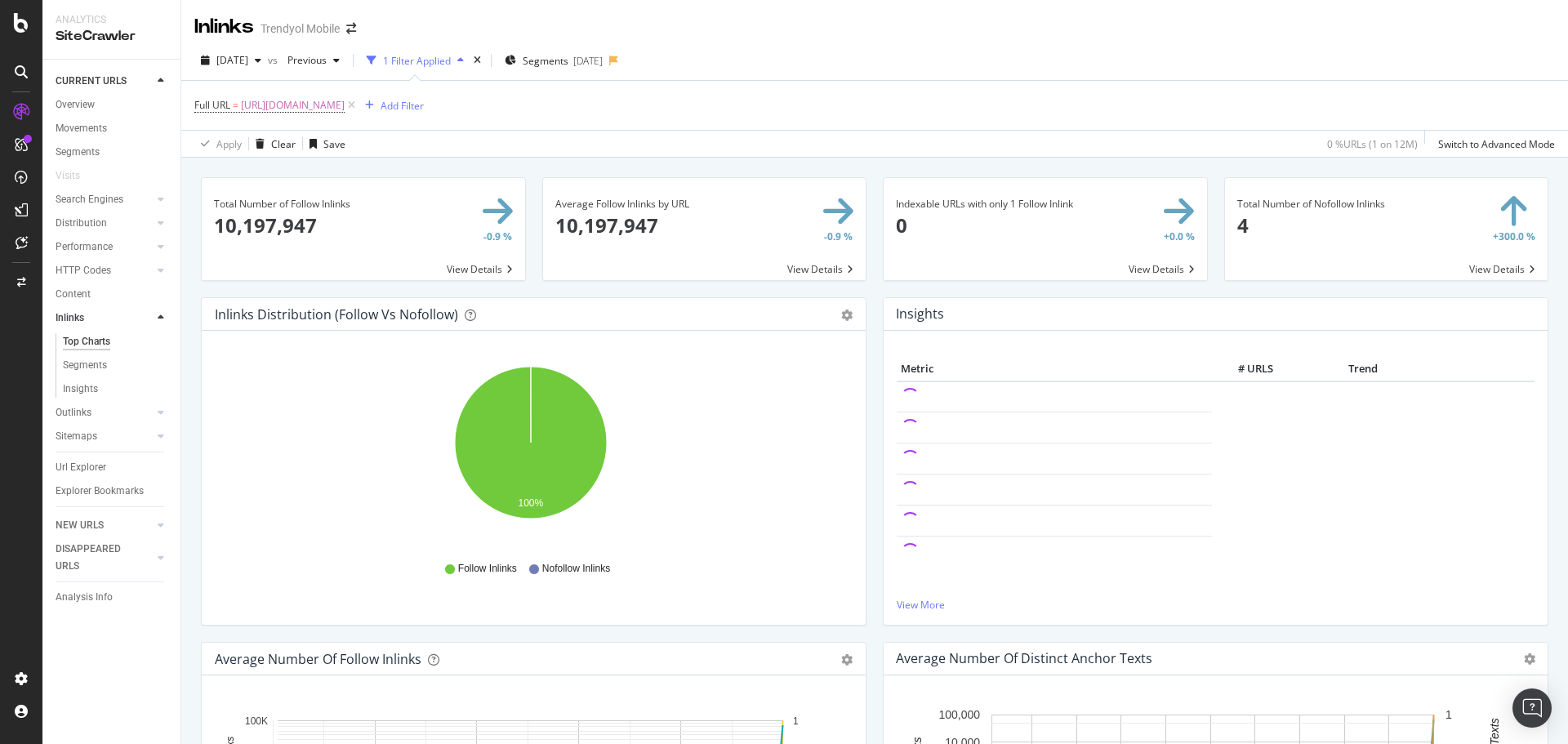
click at [1294, 228] on span at bounding box center [1386, 229] width 324 height 102
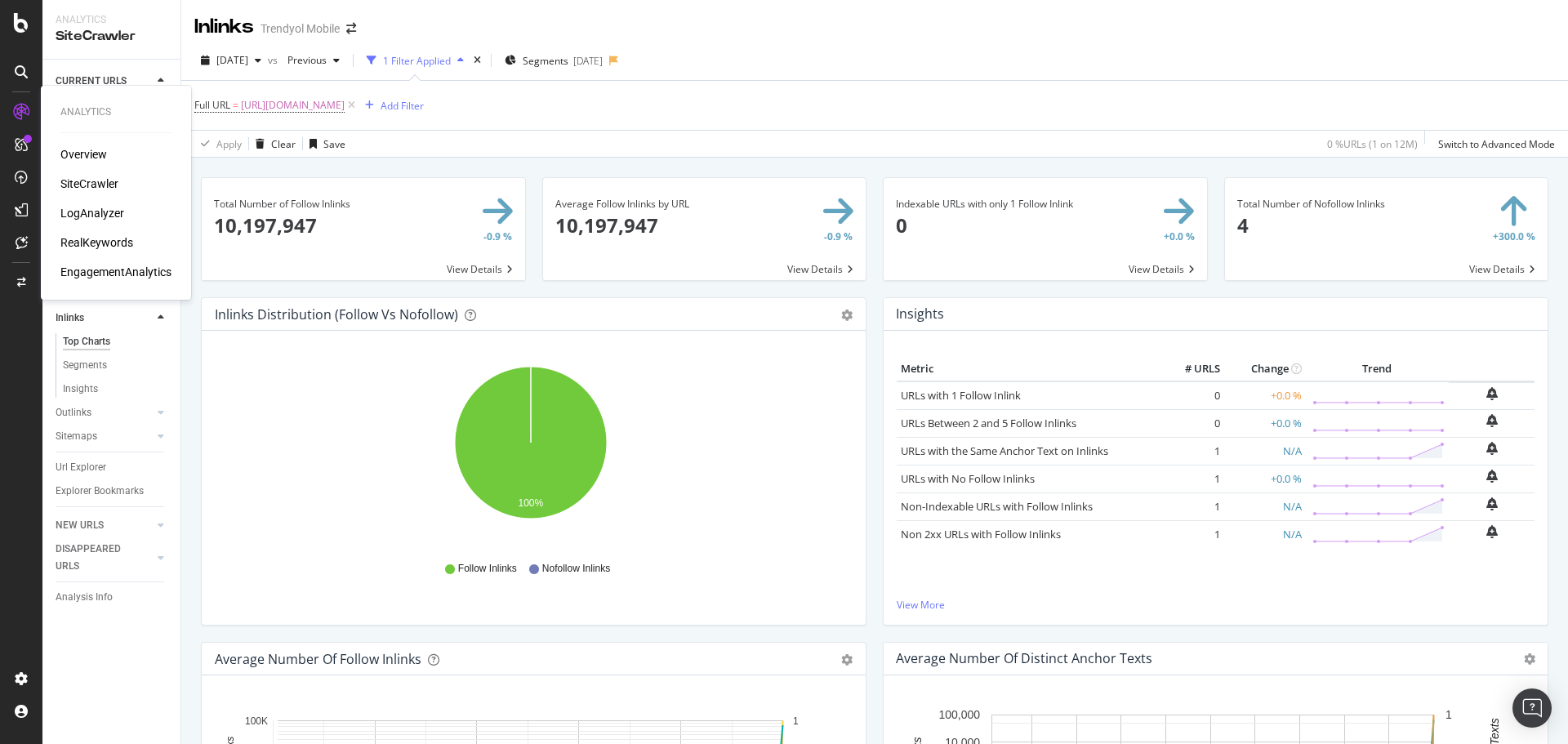
click at [94, 242] on div "RealKeywords" at bounding box center [96, 242] width 73 height 17
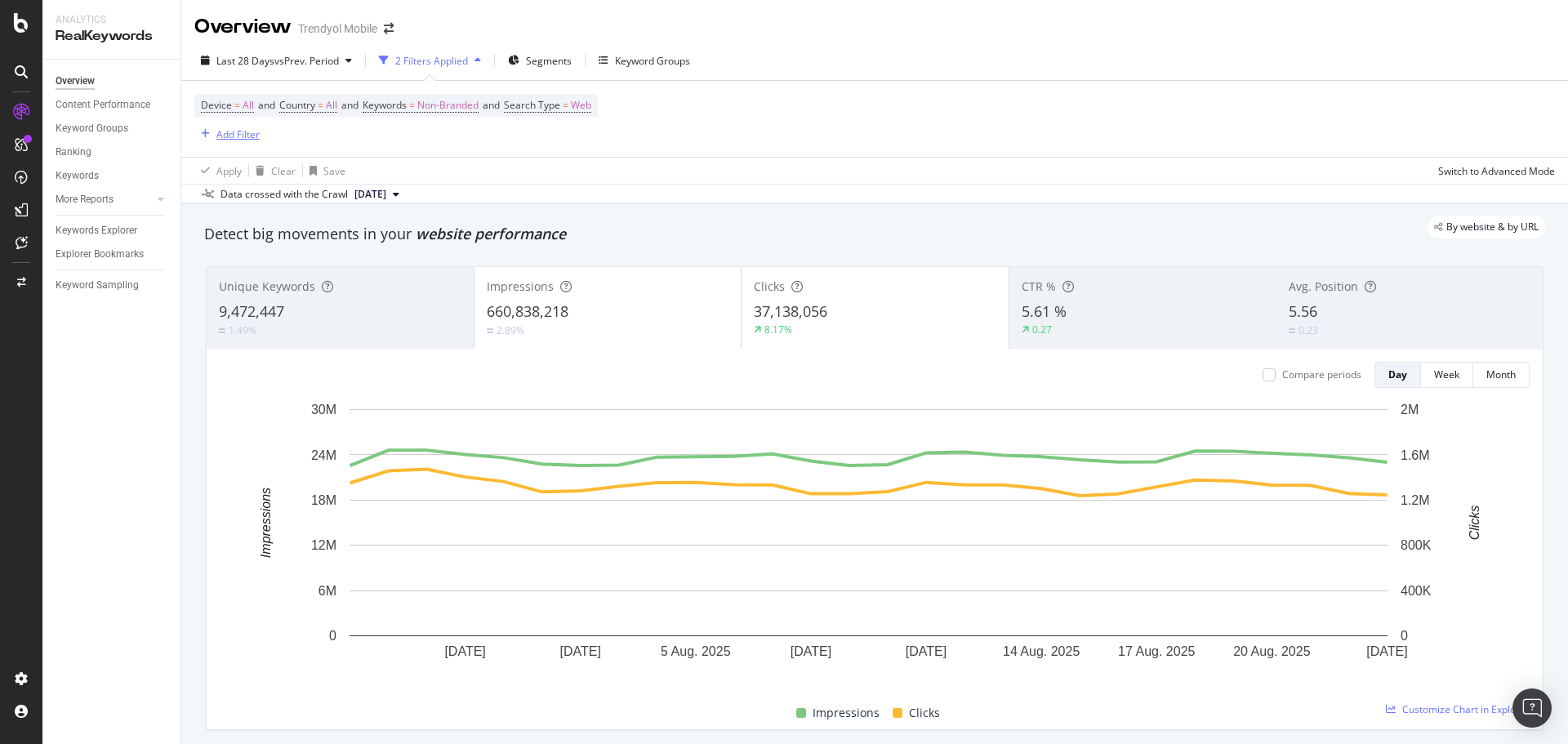
click at [227, 130] on div "Add Filter" at bounding box center [238, 134] width 44 height 14
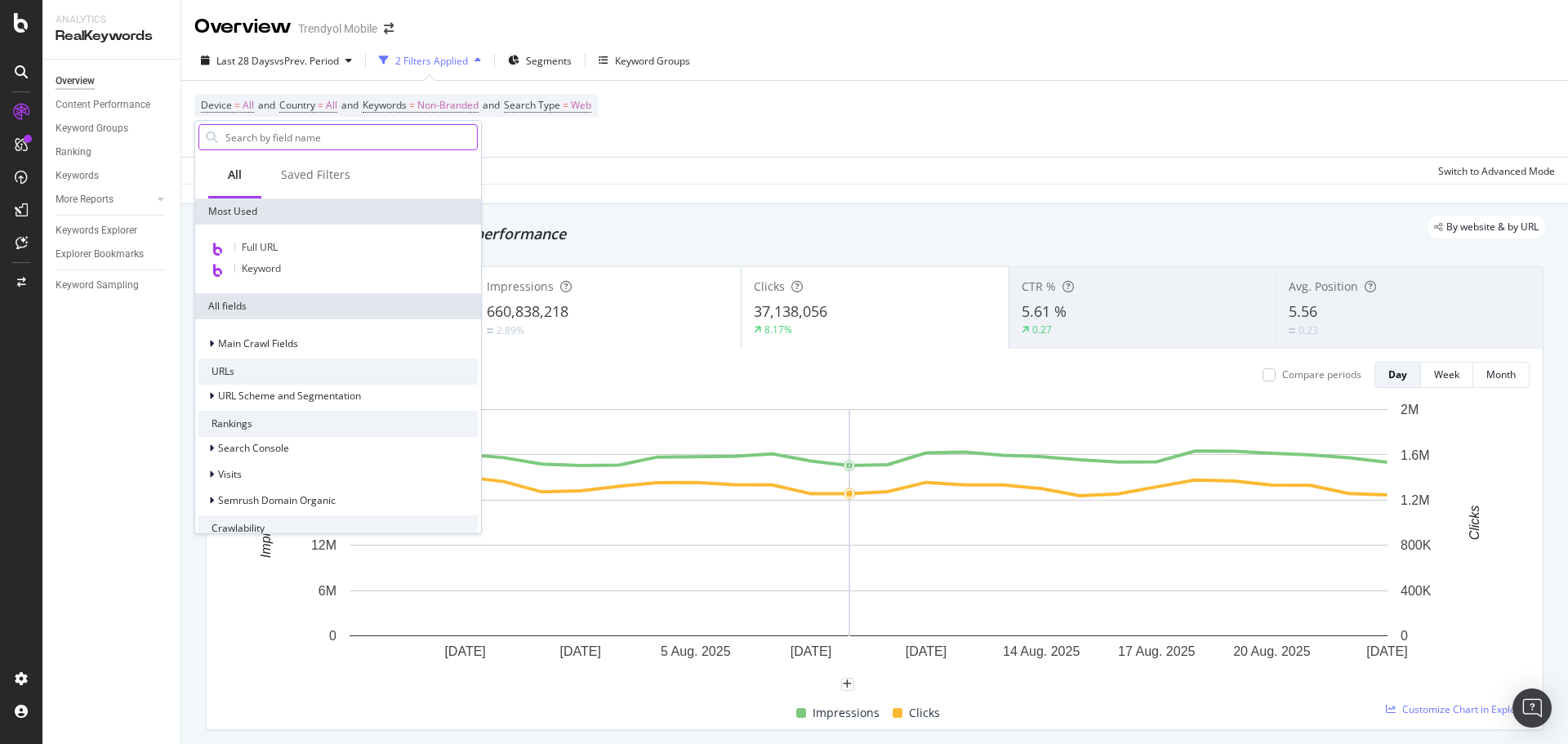
click at [270, 130] on input "text" at bounding box center [350, 137] width 253 height 24
click at [262, 248] on span "Full URL" at bounding box center [260, 247] width 36 height 14
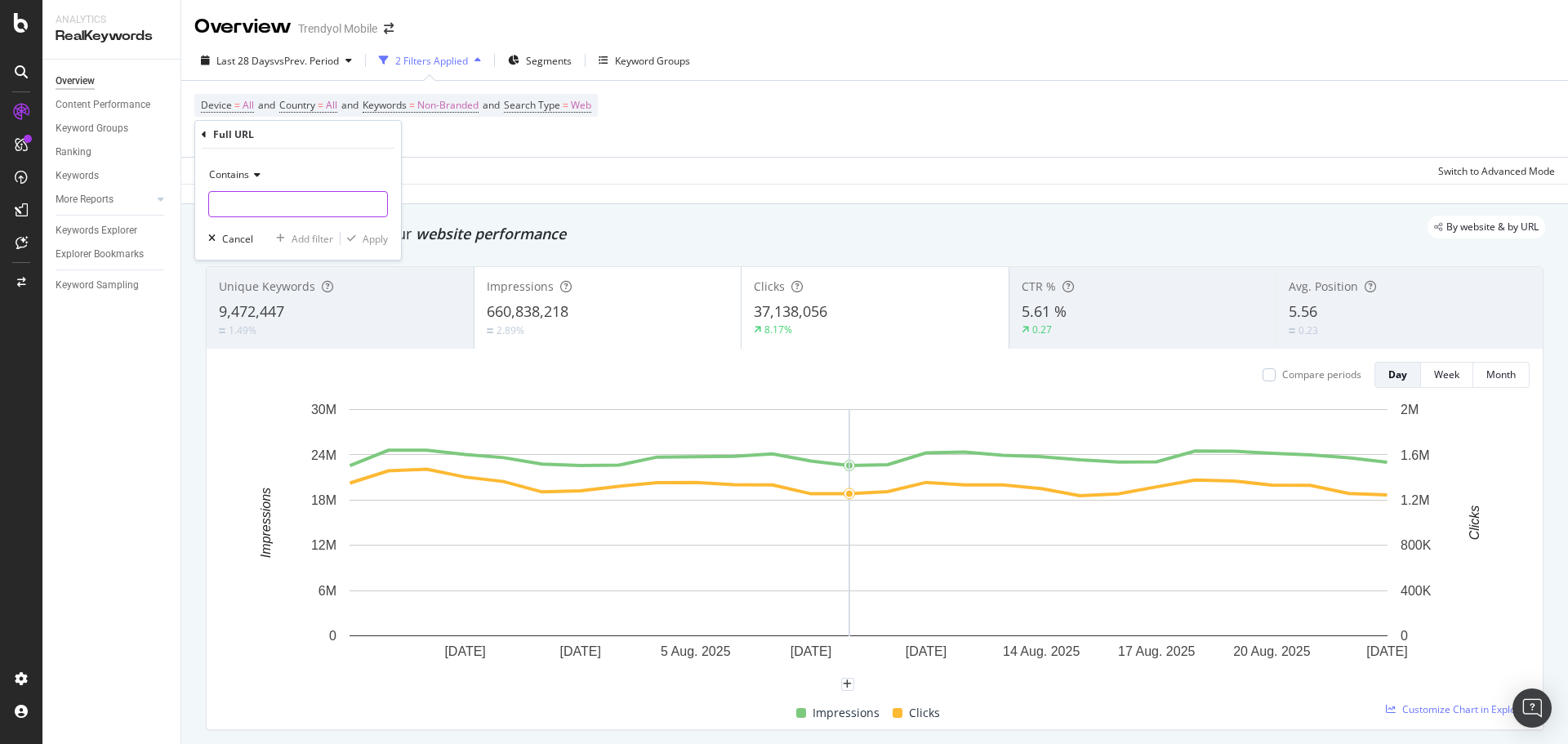
click at [271, 196] on input "text" at bounding box center [297, 204] width 178 height 26
click at [251, 182] on div "Contains" at bounding box center [297, 174] width 180 height 26
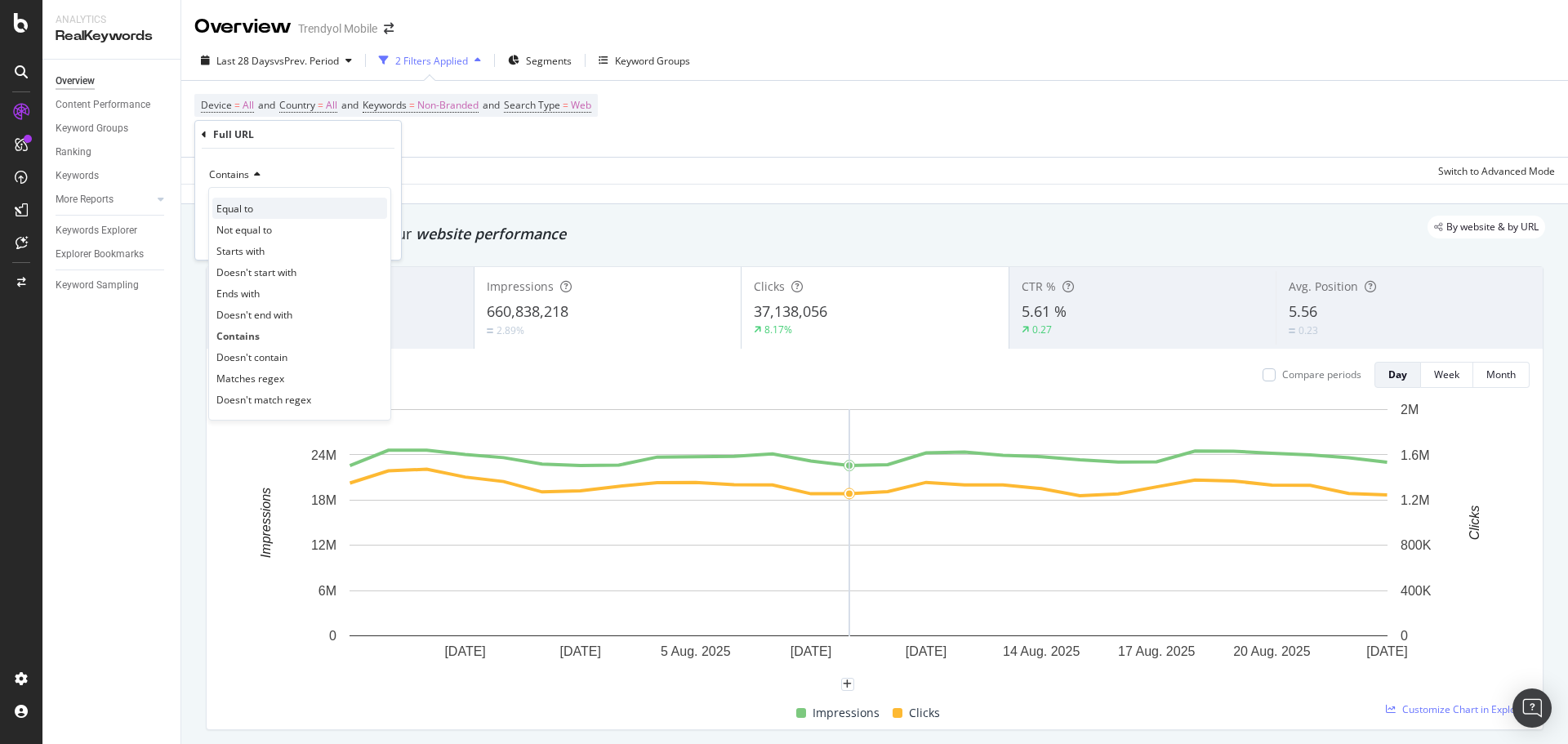
click at [246, 205] on span "Equal to" at bounding box center [235, 209] width 37 height 14
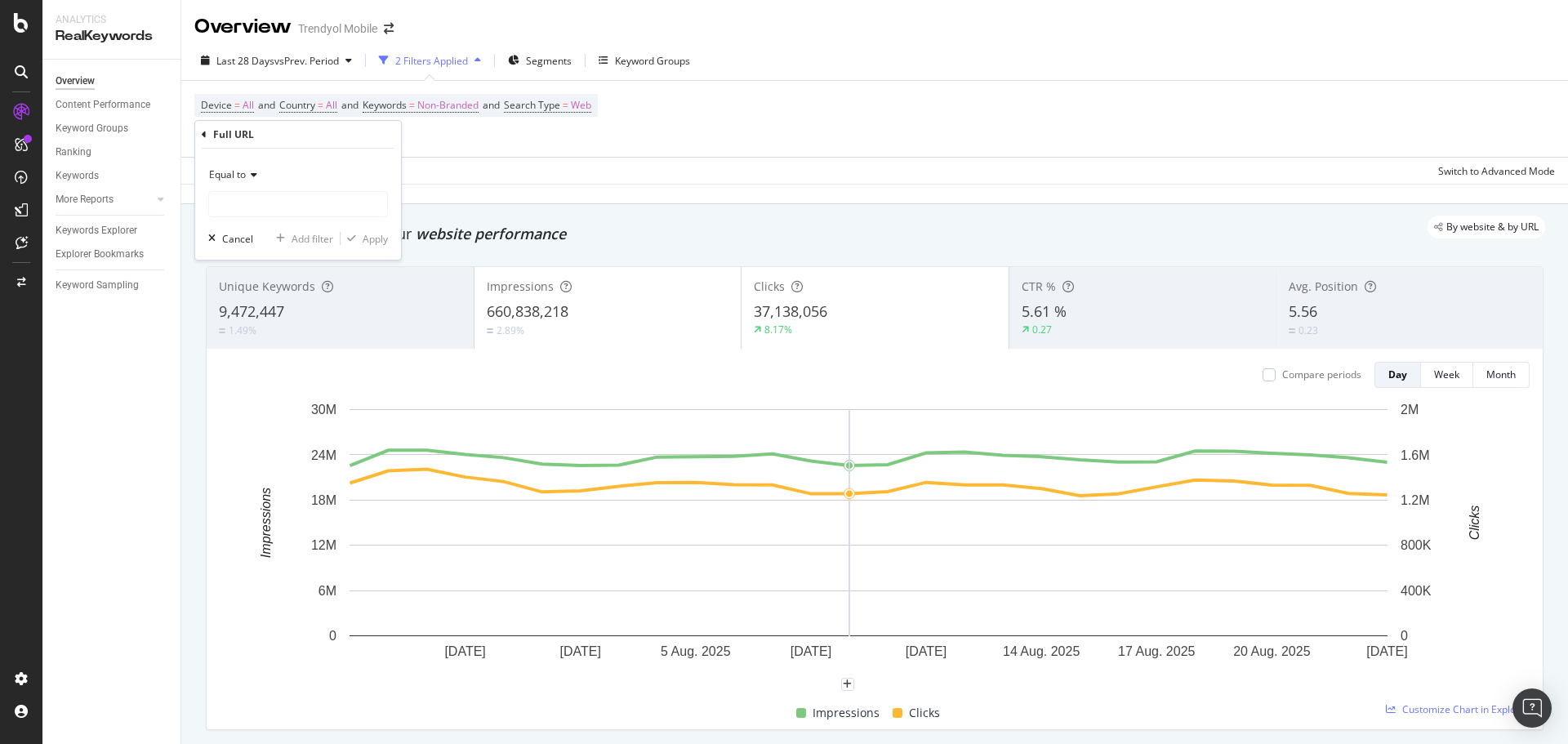
click at [261, 202] on input "text" at bounding box center [297, 204] width 178 height 26
type input "https://www.trendyol.com/iphone-16-cep-telefonu-x-c103498-a292-v10577547"
click at [371, 239] on div "Apply" at bounding box center [375, 239] width 25 height 14
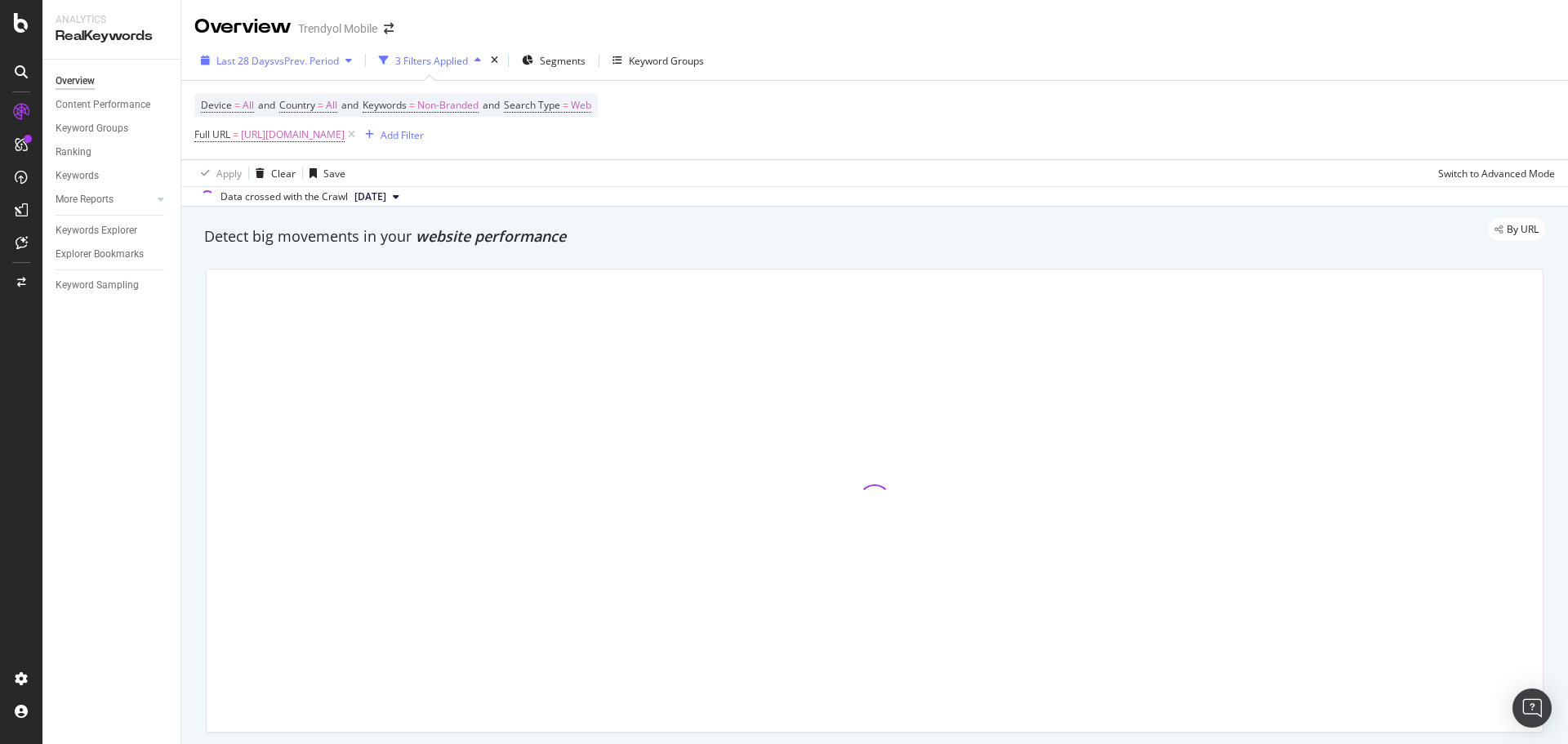
click at [310, 58] on span "vs Prev. Period" at bounding box center [306, 60] width 64 height 14
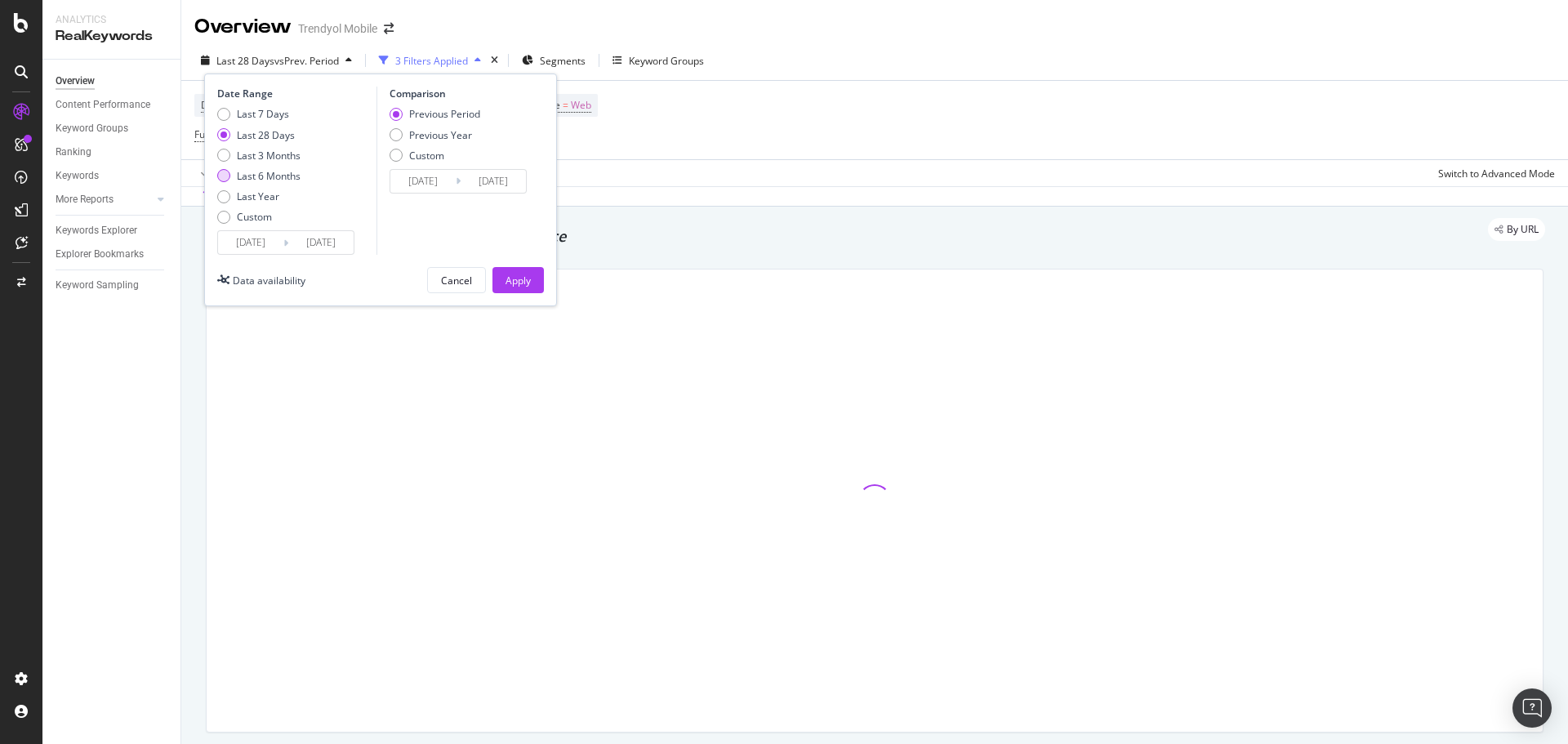
click at [271, 177] on div "Last 6 Months" at bounding box center [269, 176] width 64 height 14
type input "2025/02/24"
type input "2024/08/27"
type input "2025/02/23"
click at [520, 273] on div "Apply" at bounding box center [518, 280] width 25 height 14
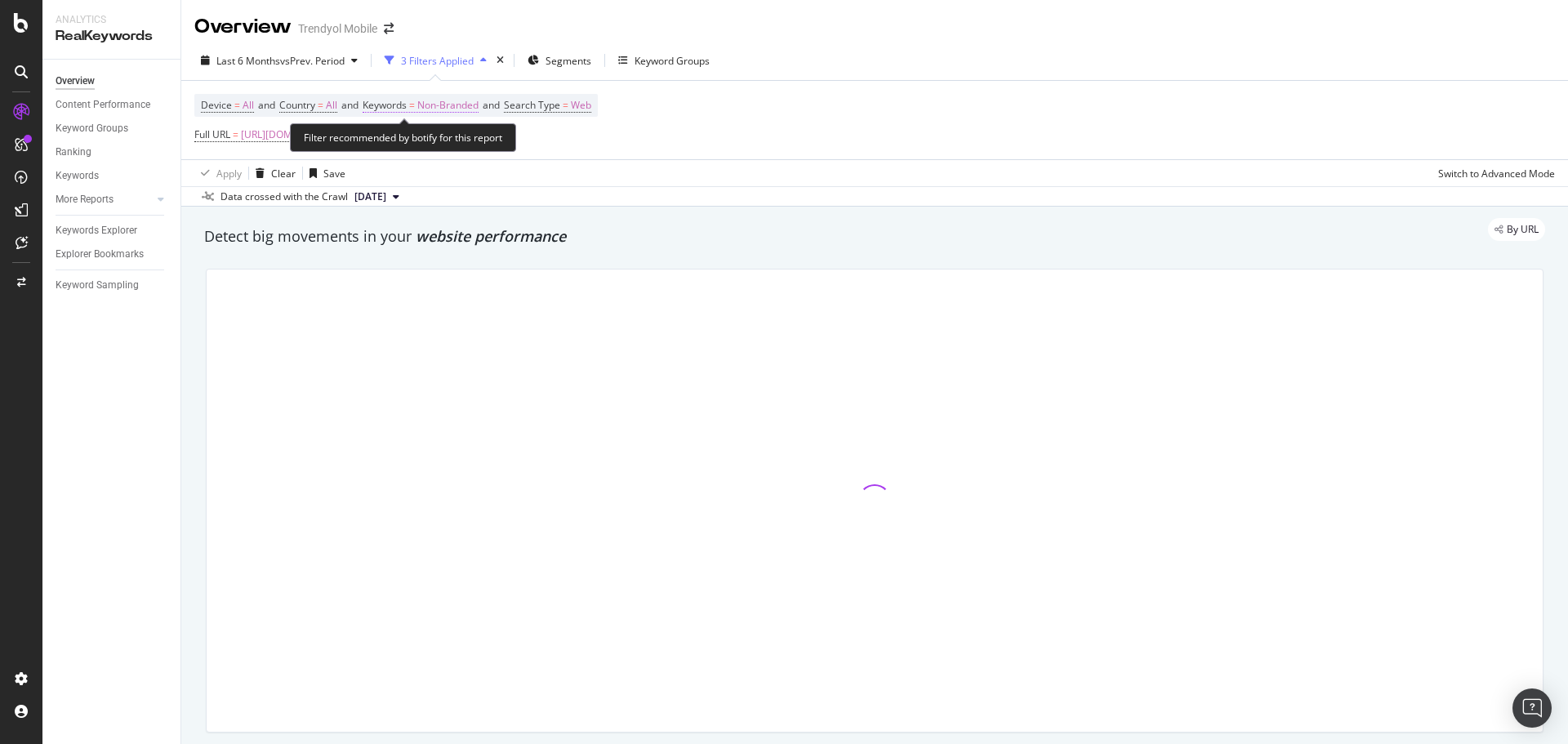
click at [463, 100] on span "Non-Branded" at bounding box center [447, 106] width 61 height 23
click at [444, 151] on div "Non-Branded" at bounding box center [430, 143] width 87 height 24
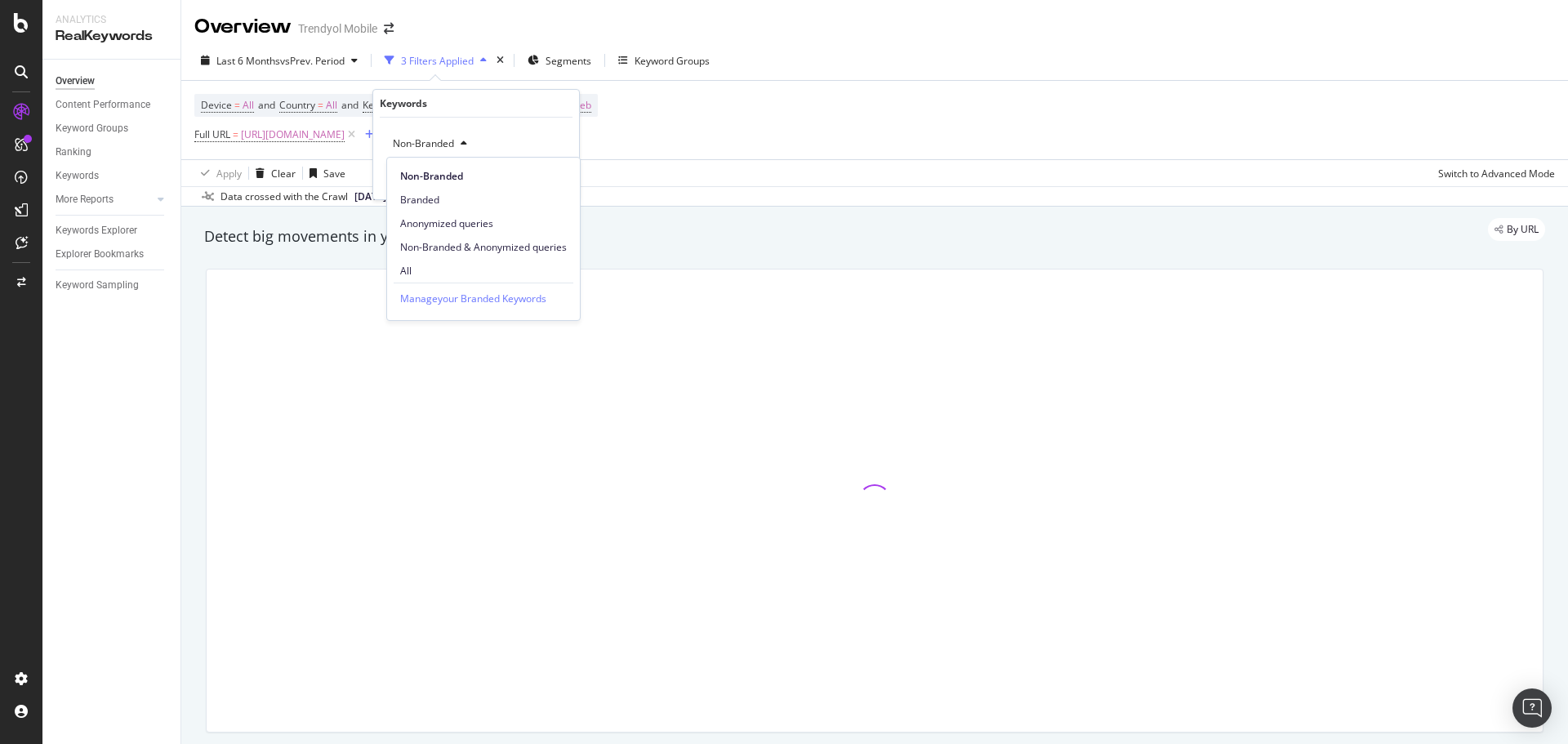
click at [453, 244] on span "Non-Branded & Anonymized queries" at bounding box center [483, 247] width 166 height 15
click at [564, 182] on div "Apply" at bounding box center [567, 178] width 25 height 14
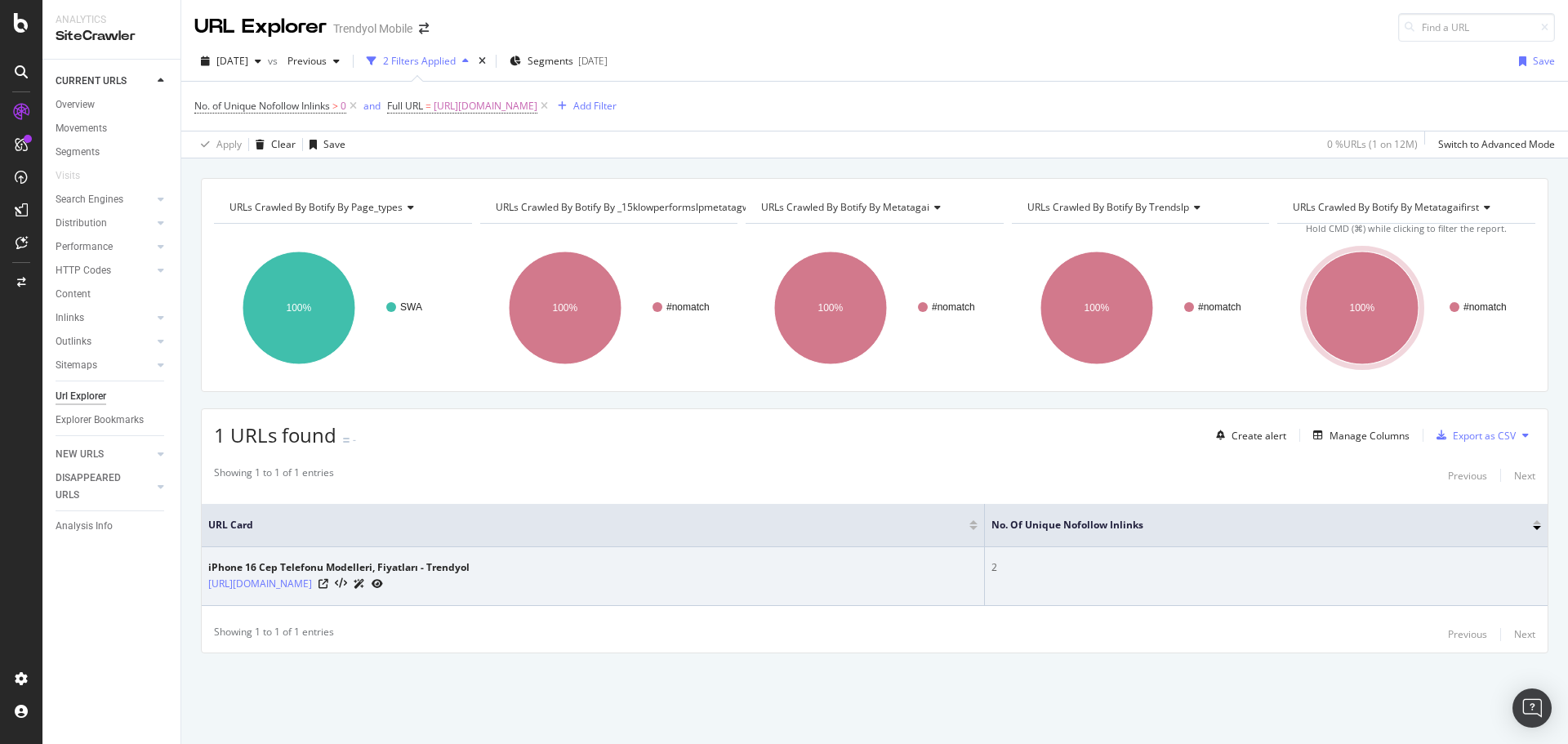
click at [1145, 561] on div "2" at bounding box center [1266, 567] width 549 height 15
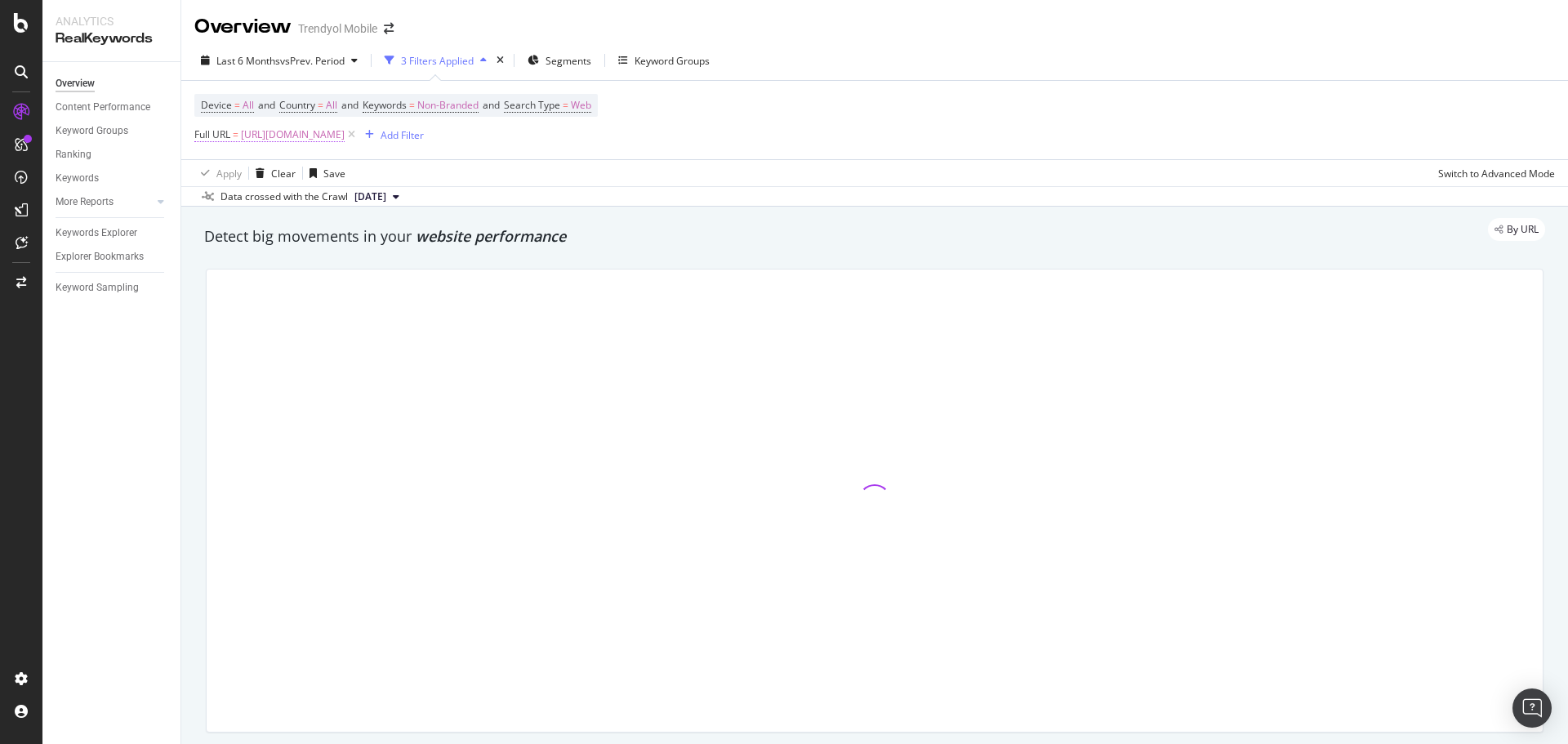
click at [303, 134] on span "https://www.trendyol.com/iphone-16-cep-telefonu-x-c103498-a292-v10577547" at bounding box center [293, 135] width 104 height 23
click at [289, 194] on input "https://www.trendyol.com/iphone-16-cep-telefonu-x-c103498-a292-v10577547" at bounding box center [286, 202] width 155 height 26
paste input "y-s76291"
type input "https://www.trendyol.com/iphone-16-y-s76291"
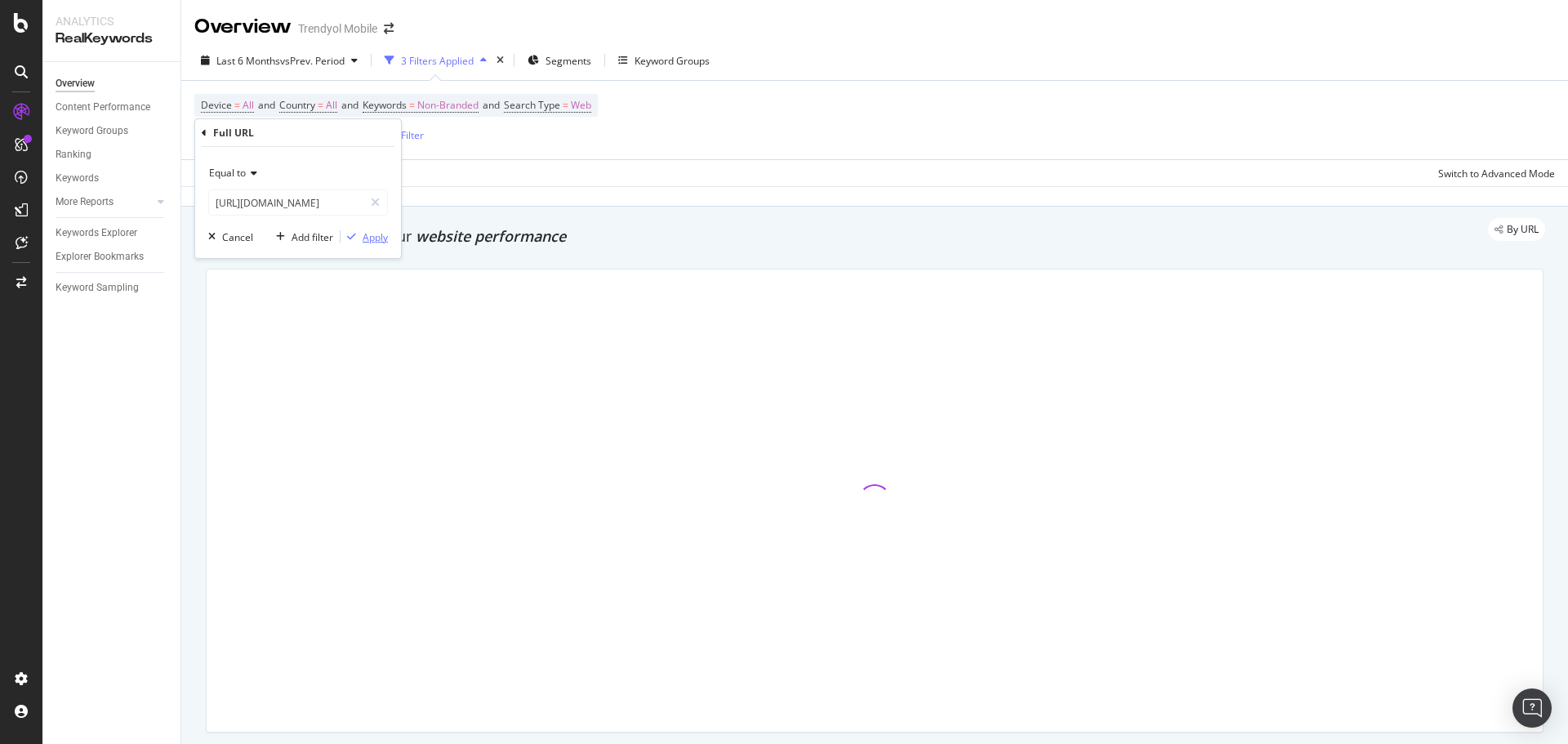
click at [359, 238] on div "button" at bounding box center [351, 237] width 22 height 10
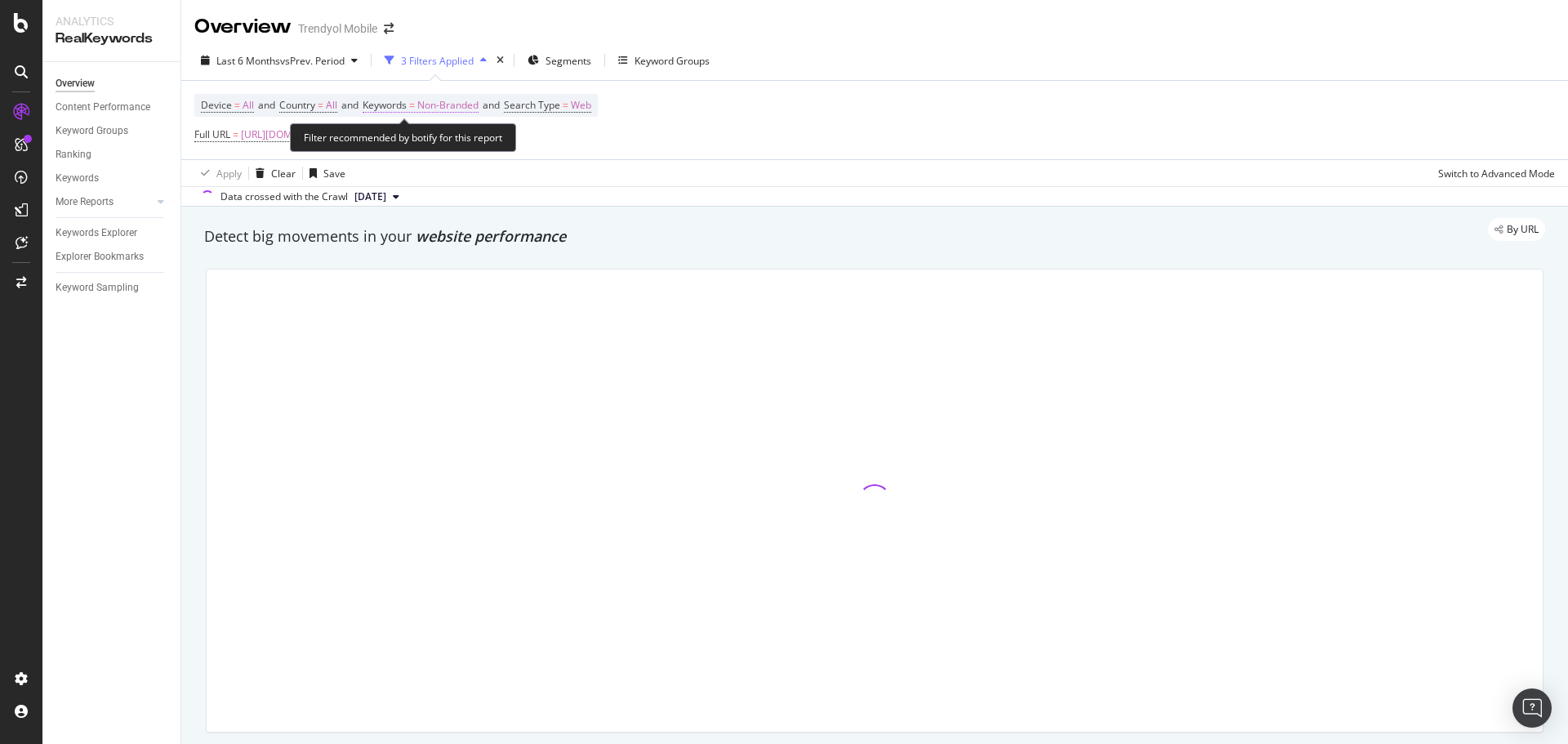
click at [447, 109] on span "Non-Branded" at bounding box center [447, 106] width 61 height 23
click at [452, 153] on div "Non-Branded" at bounding box center [430, 143] width 87 height 24
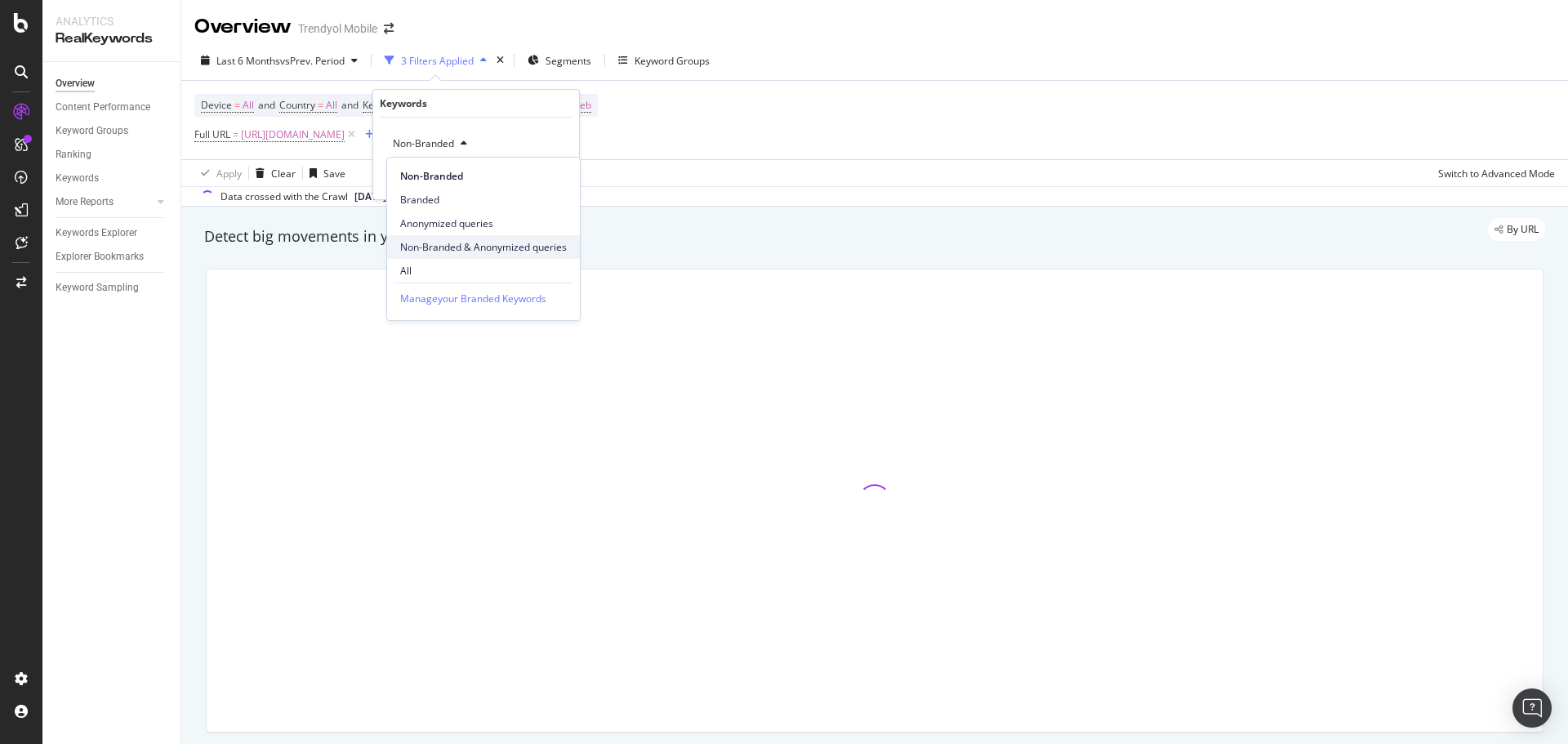
click at [452, 240] on span "Non-Branded & Anonymized queries" at bounding box center [483, 247] width 166 height 15
click at [555, 177] on div "Apply" at bounding box center [567, 178] width 25 height 14
